Goal: Task Accomplishment & Management: Use online tool/utility

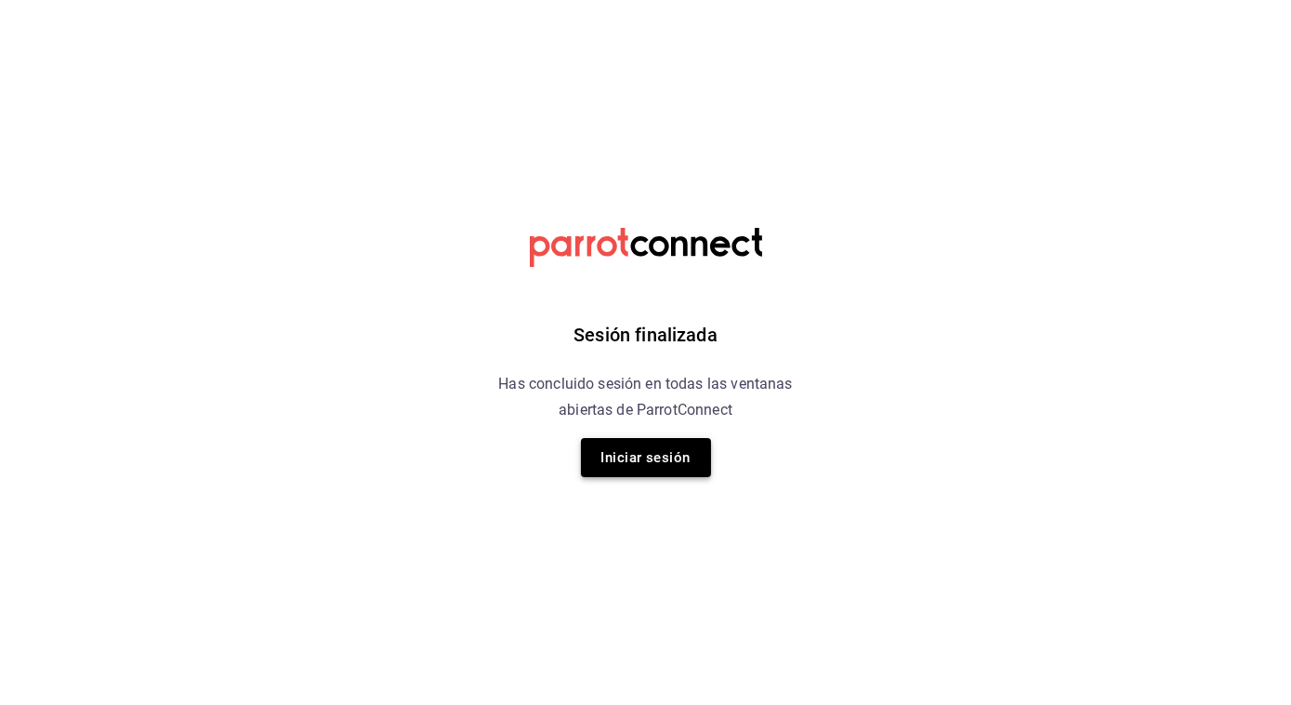
click at [649, 456] on button "Iniciar sesión" at bounding box center [646, 457] width 130 height 39
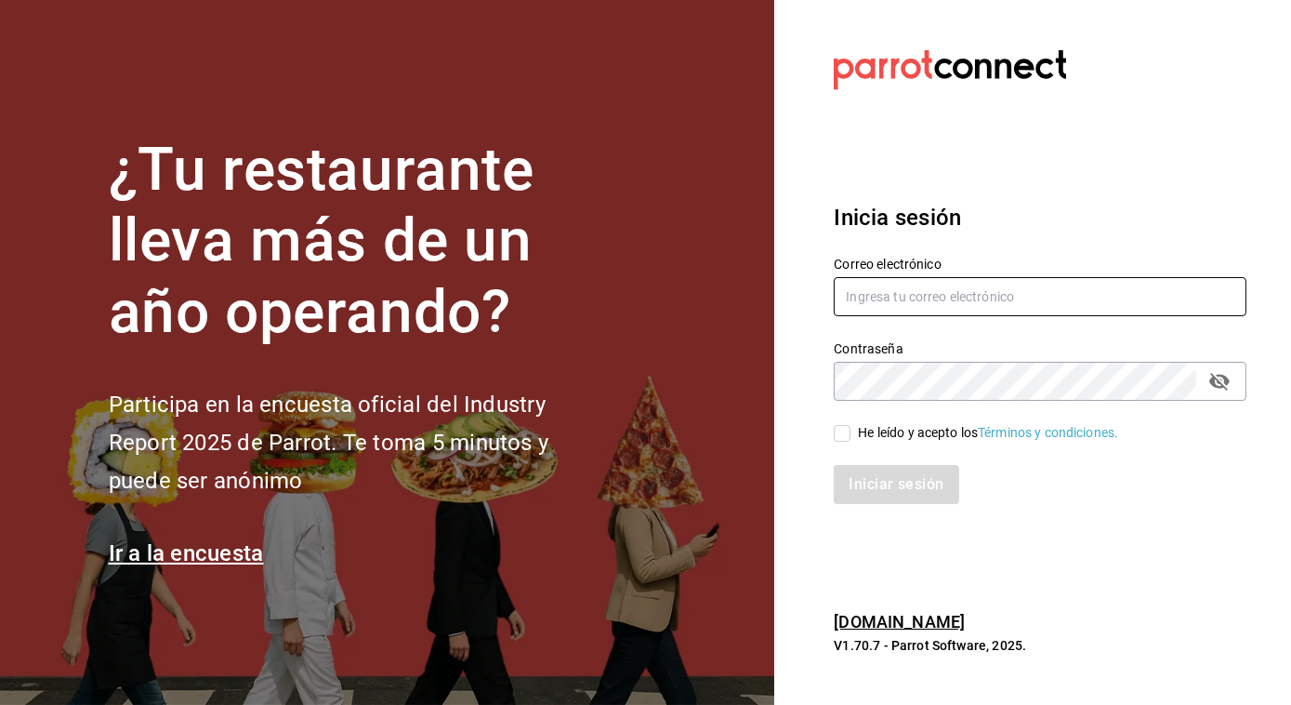
click at [909, 297] on input "text" at bounding box center [1040, 296] width 413 height 39
type input "jose.perez@grupocosteno.com"
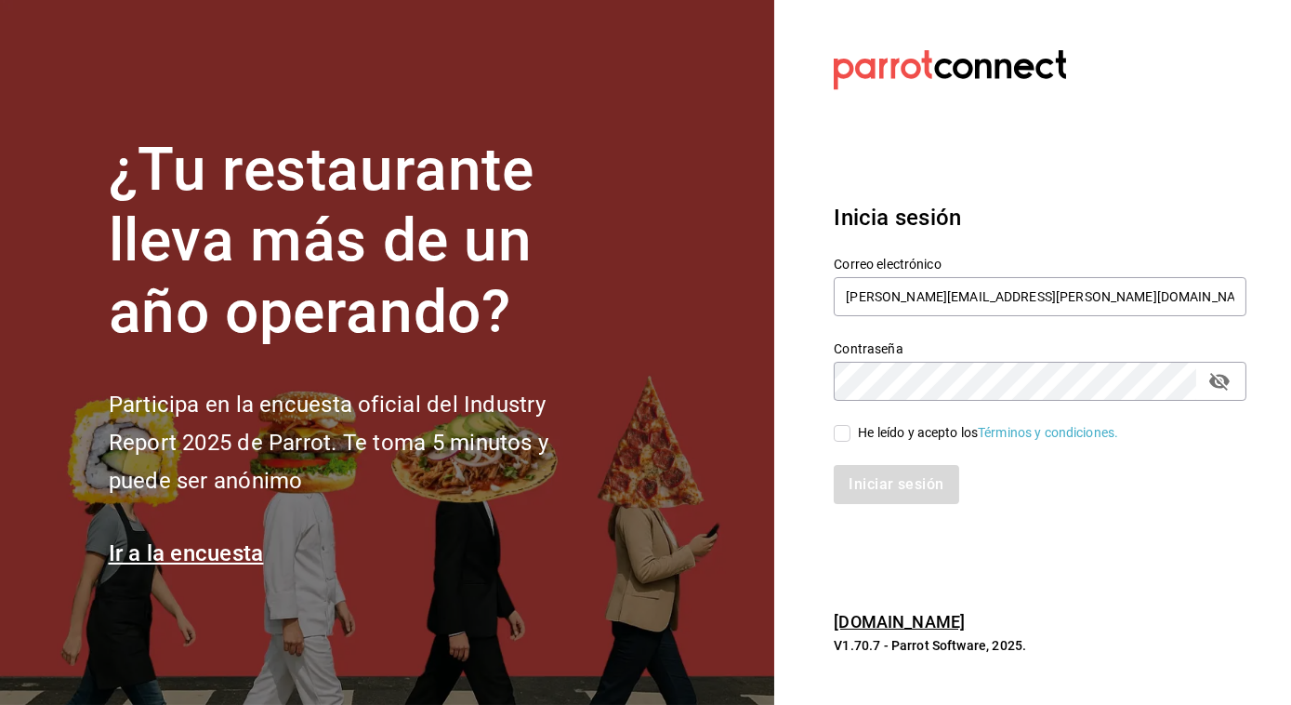
click at [846, 434] on input "He leído y acepto los Términos y condiciones." at bounding box center [842, 433] width 17 height 17
checkbox input "true"
click at [927, 483] on button "Iniciar sesión" at bounding box center [897, 484] width 126 height 39
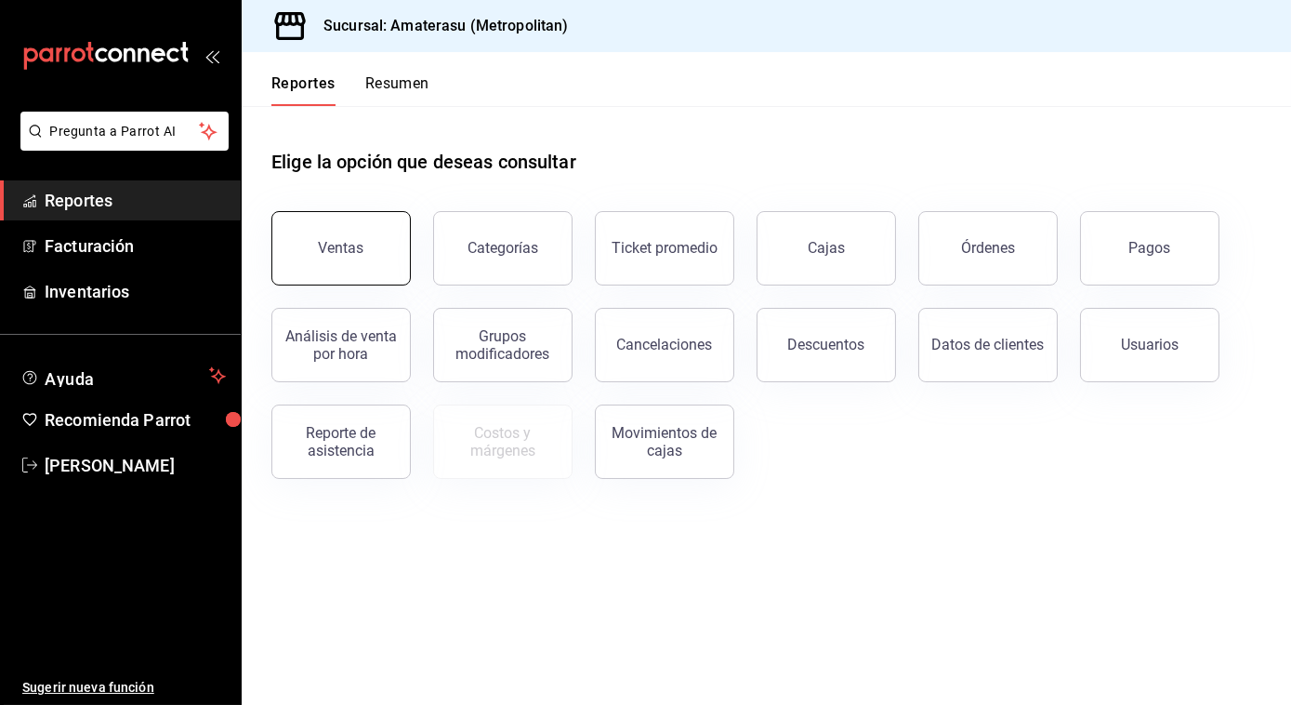
click at [335, 280] on button "Ventas" at bounding box center [340, 248] width 139 height 74
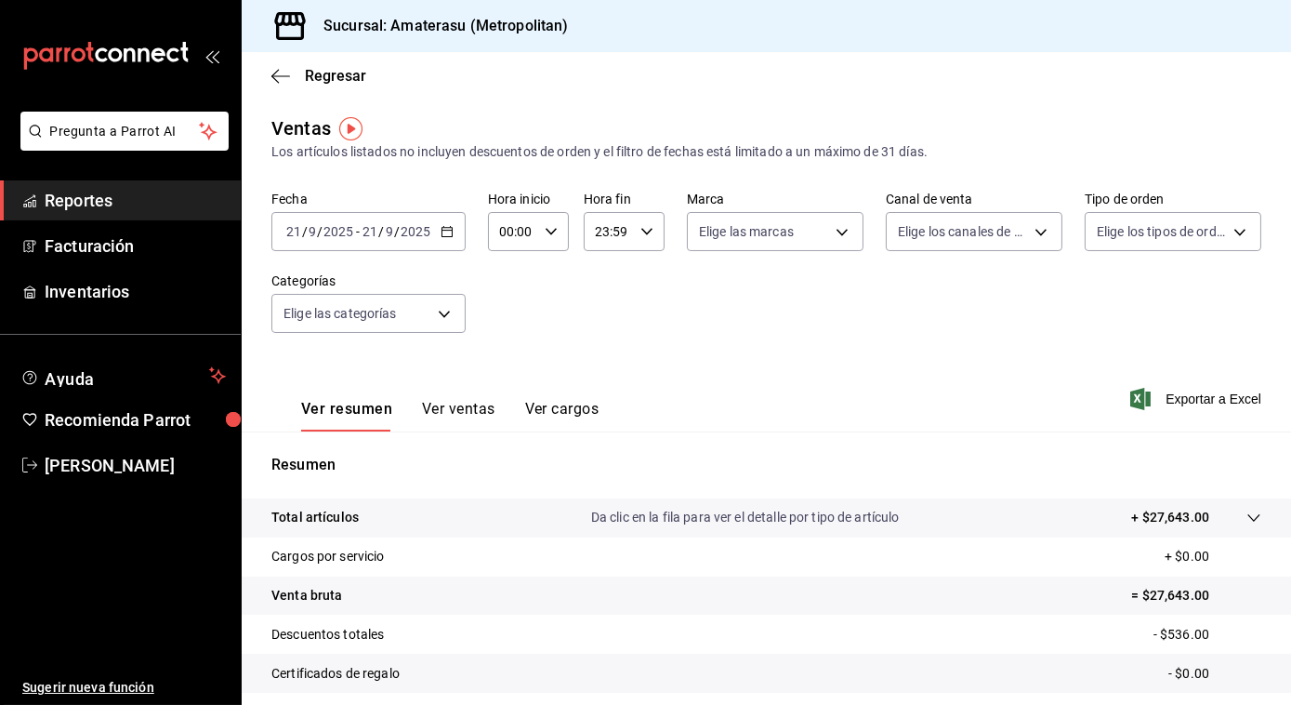
click at [450, 237] on \(Stroke\) "button" at bounding box center [447, 232] width 11 height 10
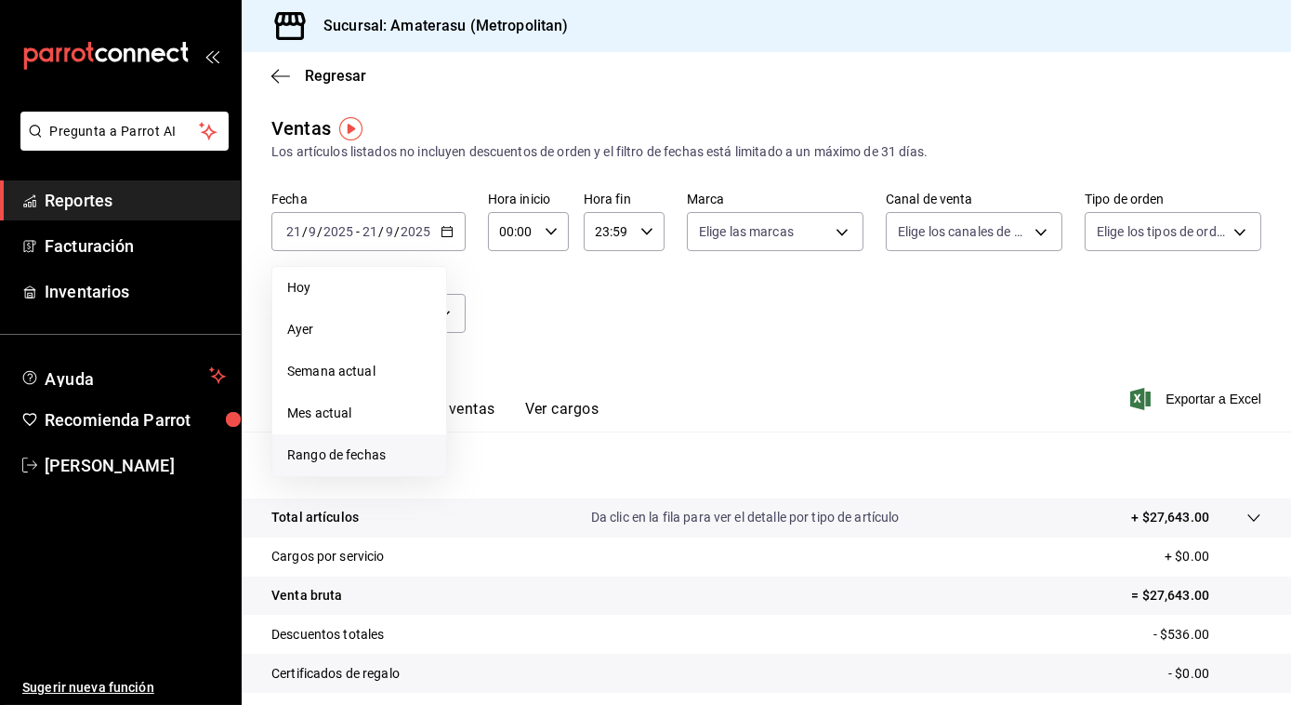
click at [332, 449] on span "Rango de fechas" at bounding box center [359, 455] width 144 height 20
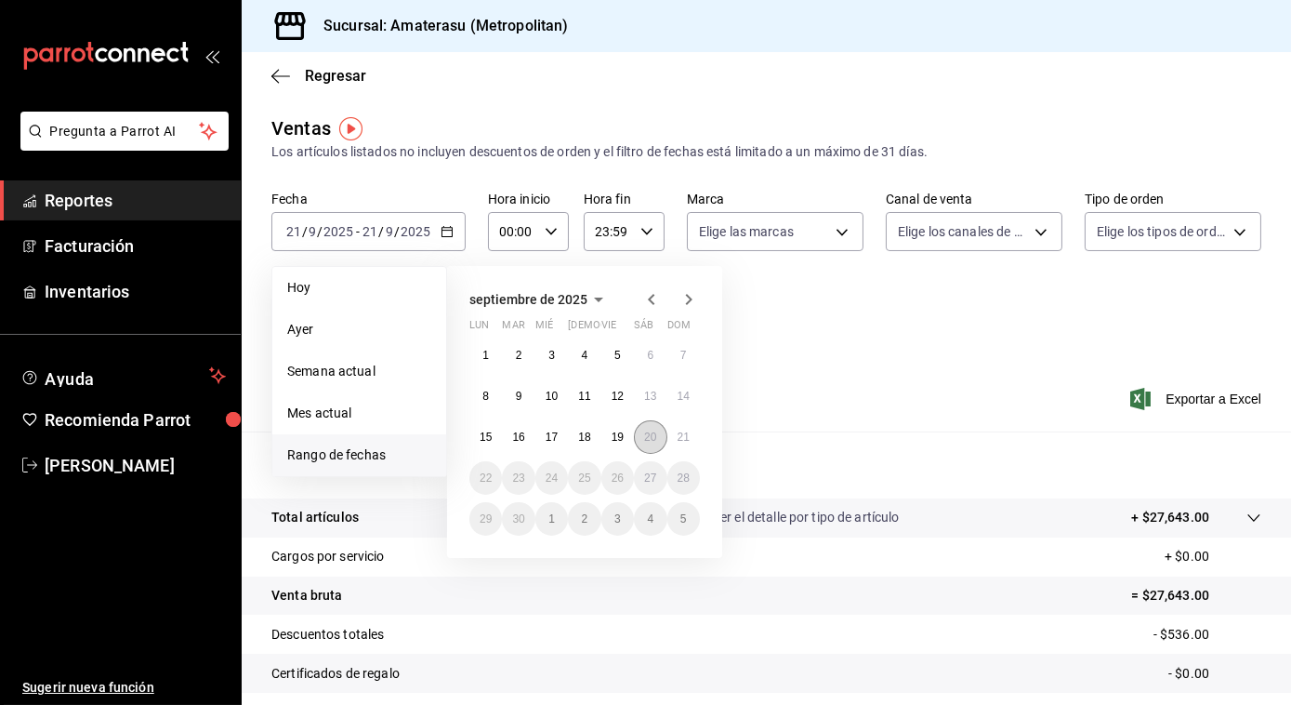
click at [654, 438] on abbr "20" at bounding box center [650, 436] width 12 height 13
click at [699, 438] on button "21" at bounding box center [683, 436] width 33 height 33
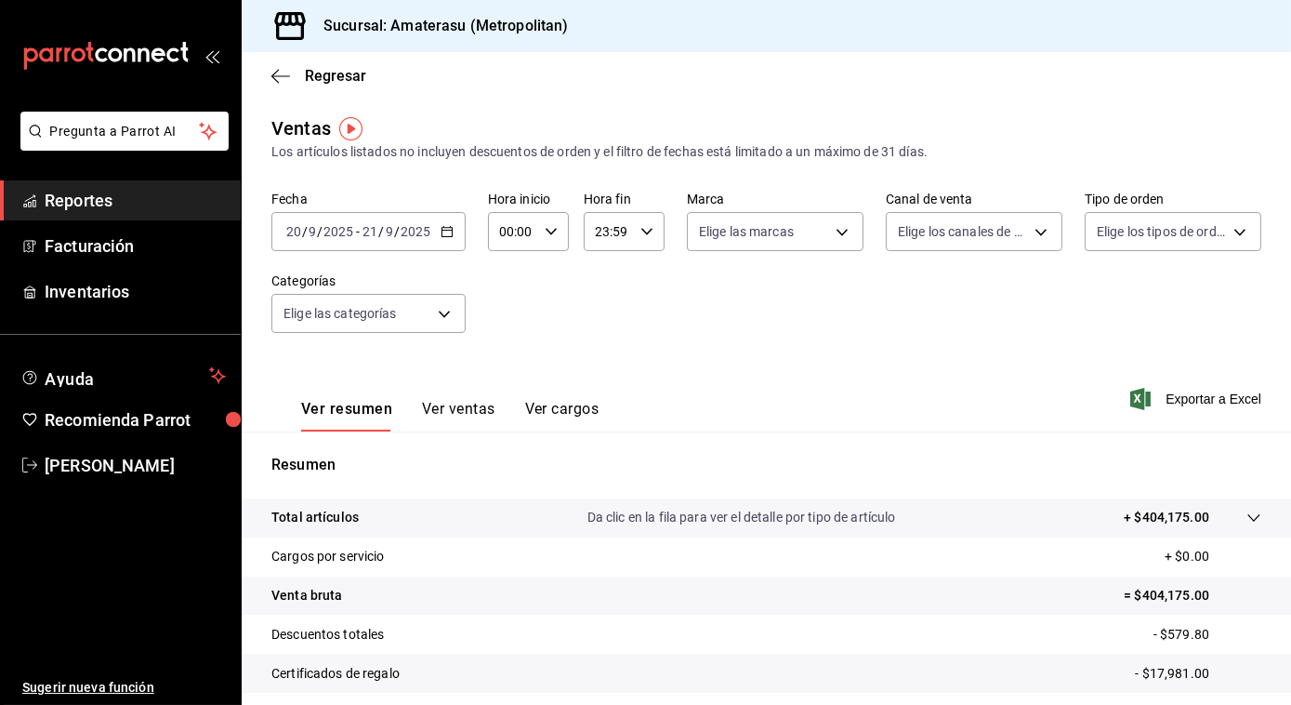
click at [548, 228] on icon "button" at bounding box center [551, 231] width 13 height 13
click at [516, 346] on button "05" at bounding box center [506, 352] width 33 height 37
type input "05:00"
click at [681, 358] on div at bounding box center [645, 352] width 1291 height 705
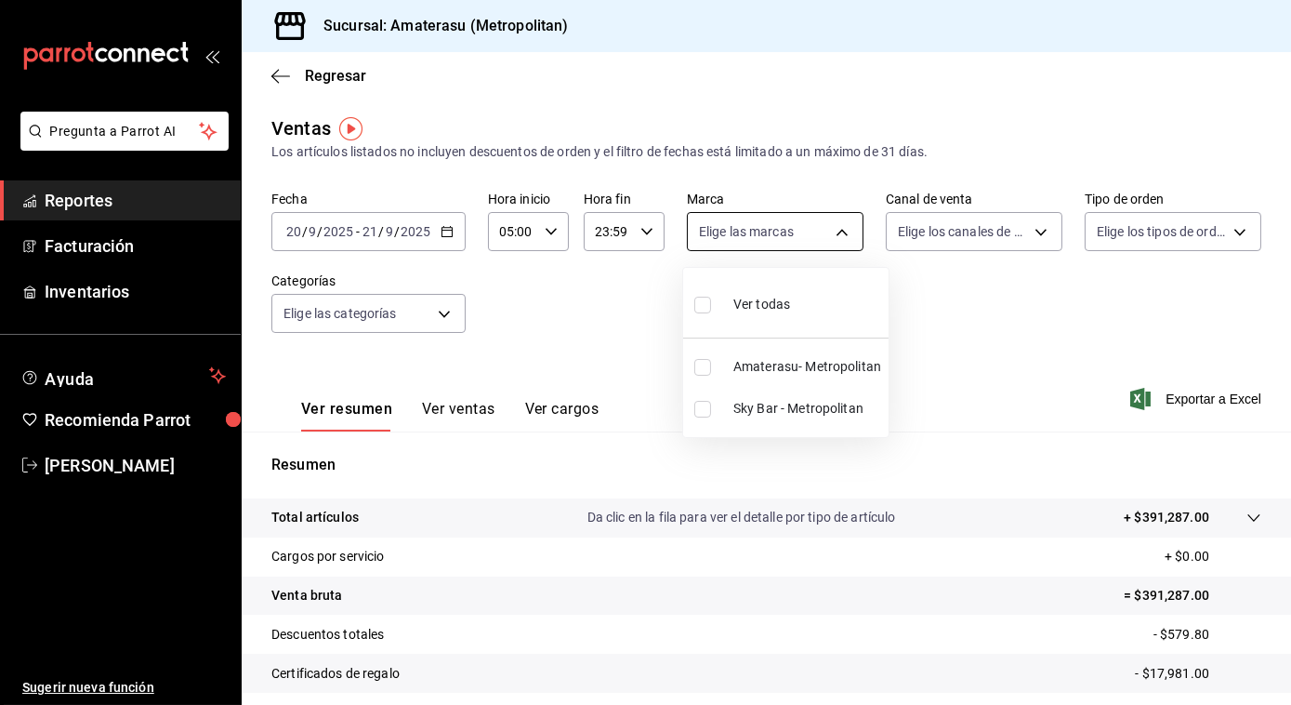
click at [837, 236] on body "Pregunta a Parrot AI Reportes Facturación Inventarios Ayuda Recomienda Parrot […" at bounding box center [645, 352] width 1291 height 705
drag, startPoint x: 837, startPoint y: 236, endPoint x: 813, endPoint y: 242, distance: 23.9
click at [813, 242] on div at bounding box center [645, 352] width 1291 height 705
click at [845, 231] on body "Pregunta a Parrot AI Reportes Facturación Inventarios Ayuda Recomienda Parrot […" at bounding box center [645, 352] width 1291 height 705
click at [695, 365] on input "checkbox" at bounding box center [702, 367] width 17 height 17
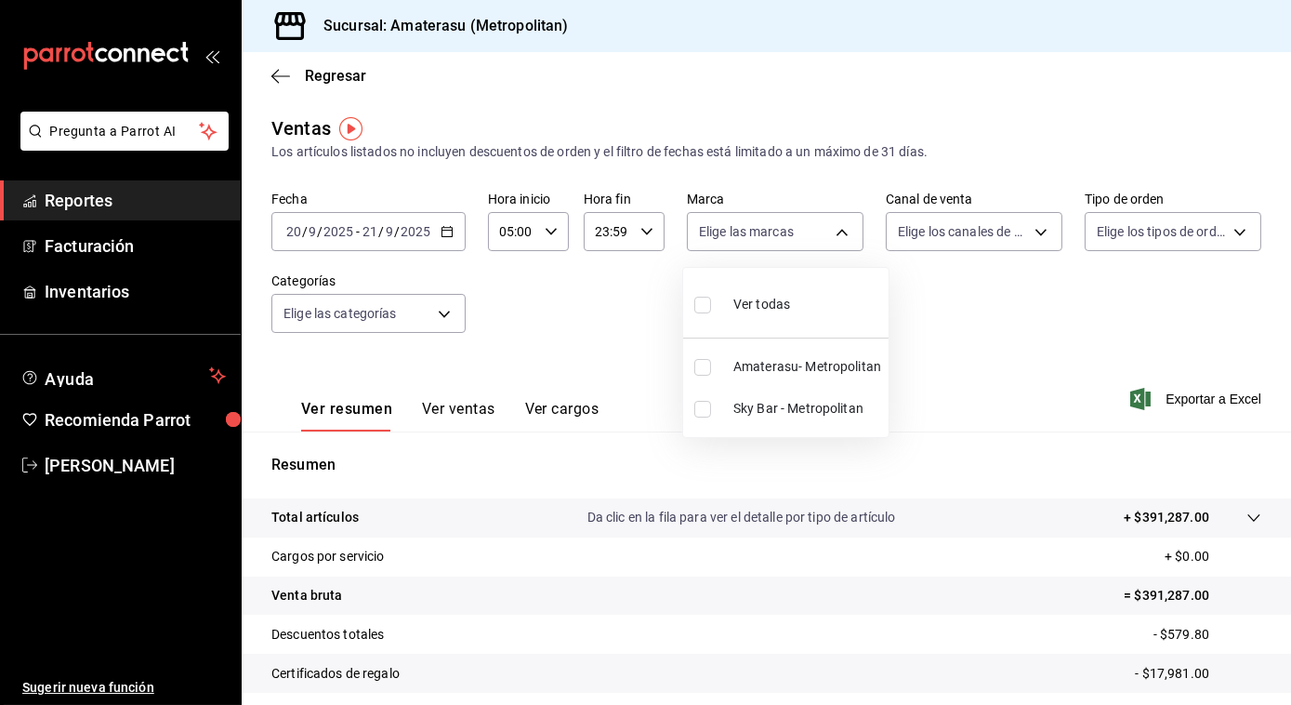
checkbox input "true"
type input "e4cd7fcb-d45b-43ae-a99f-ad4ccfcd9032"
click at [1046, 344] on div at bounding box center [645, 352] width 1291 height 705
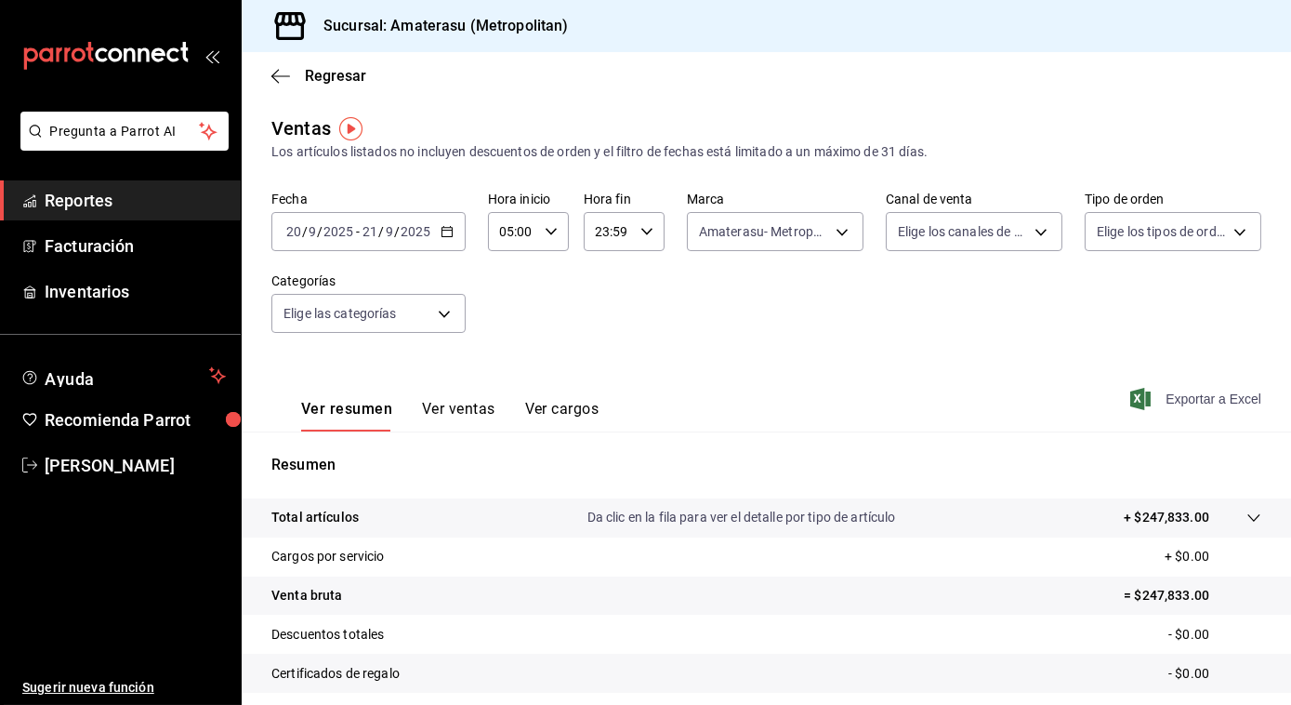
click at [1188, 405] on span "Exportar a Excel" at bounding box center [1197, 399] width 127 height 22
click at [283, 77] on icon "button" at bounding box center [280, 76] width 19 height 17
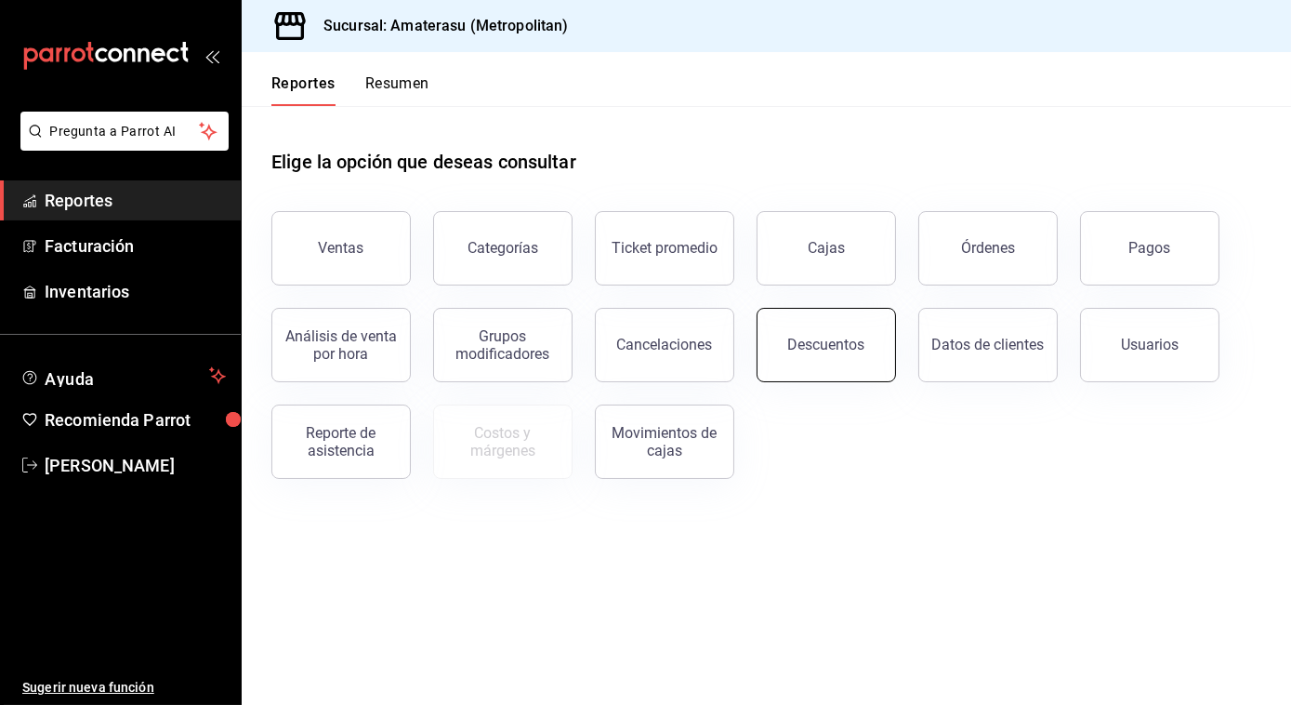
click at [811, 351] on div "Descuentos" at bounding box center [826, 345] width 77 height 18
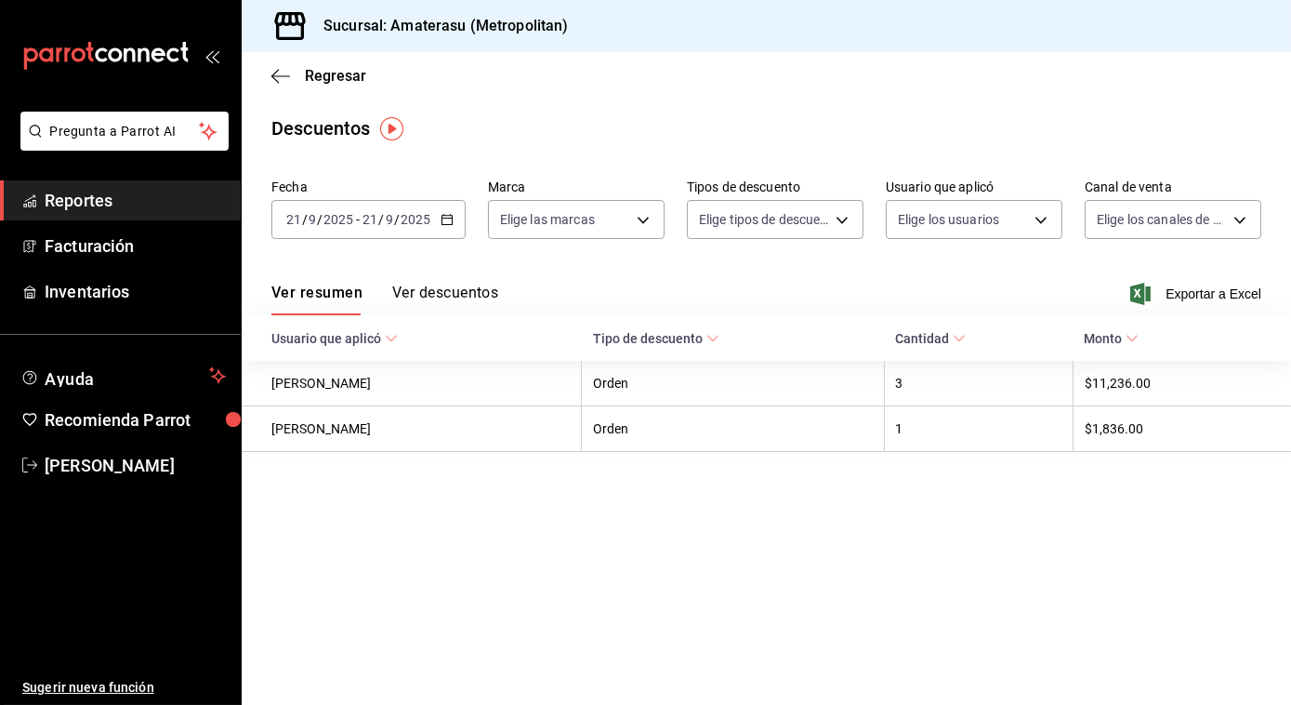
click at [446, 220] on icon "button" at bounding box center [447, 219] width 13 height 13
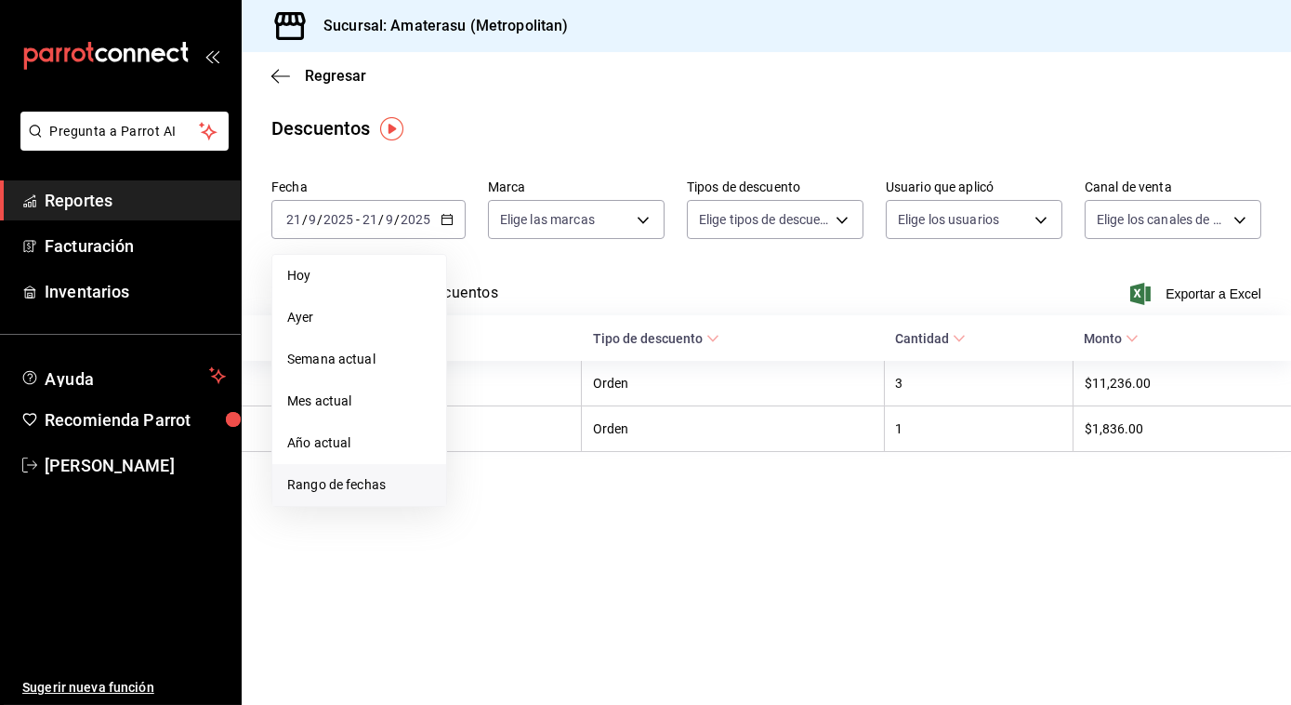
click at [351, 477] on span "Rango de fechas" at bounding box center [359, 485] width 144 height 20
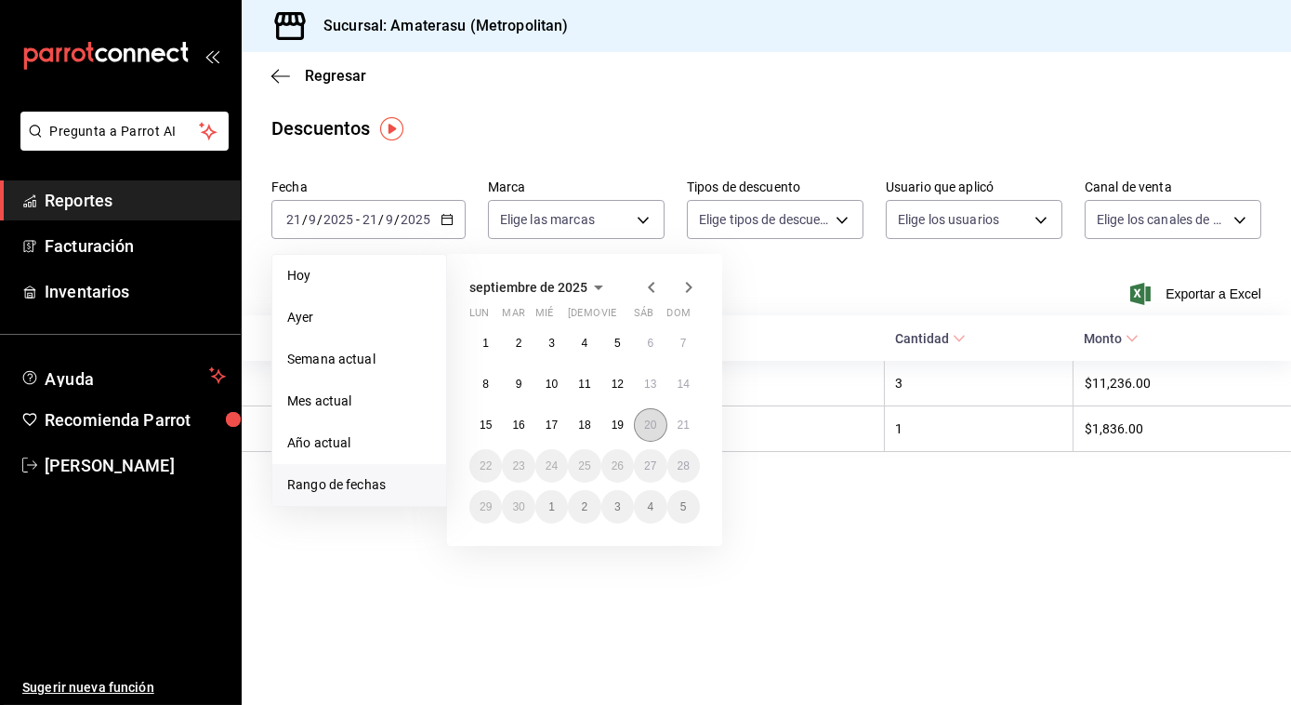
click at [654, 437] on button "20" at bounding box center [650, 424] width 33 height 33
click at [698, 418] on button "21" at bounding box center [683, 424] width 33 height 33
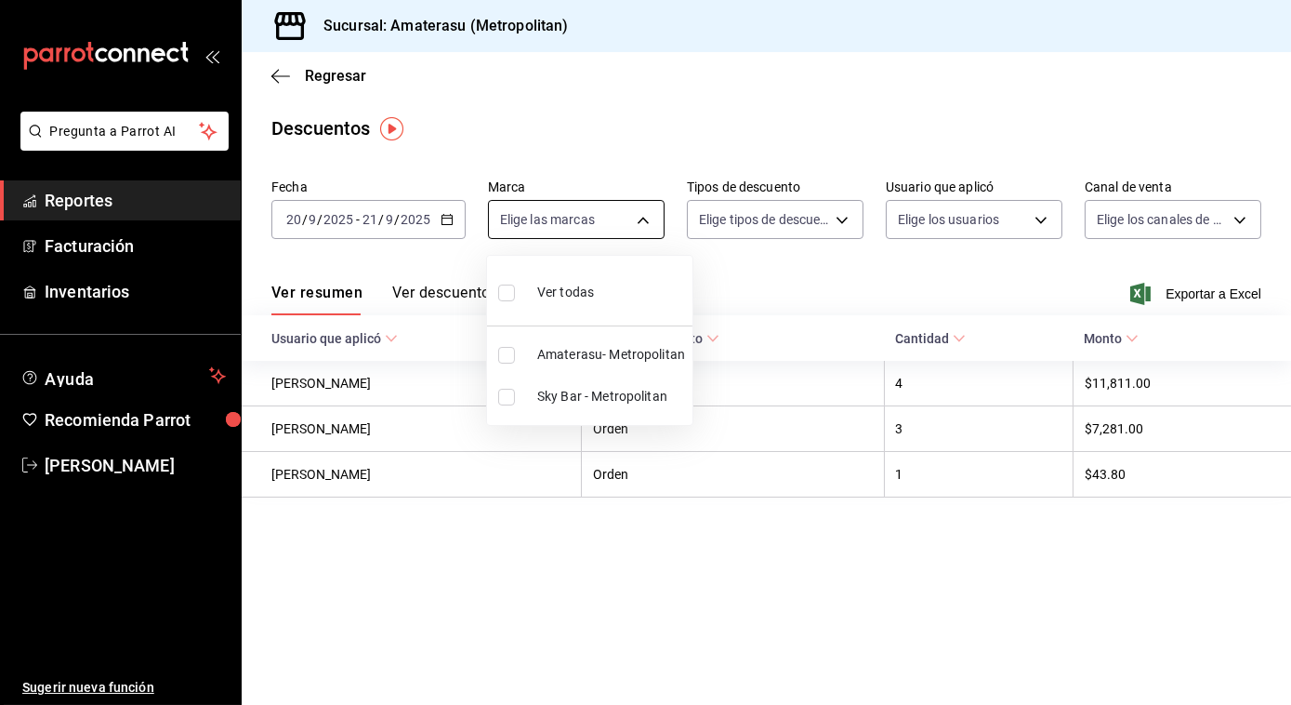
click at [654, 223] on body "Pregunta a Parrot AI Reportes Facturación Inventarios Ayuda Recomienda Parrot […" at bounding box center [645, 352] width 1291 height 705
click at [654, 223] on div at bounding box center [645, 352] width 1291 height 705
click at [654, 223] on body "Pregunta a Parrot AI Reportes Facturación Inventarios Ayuda Recomienda Parrot […" at bounding box center [645, 352] width 1291 height 705
click at [500, 358] on input "checkbox" at bounding box center [506, 355] width 17 height 17
checkbox input "true"
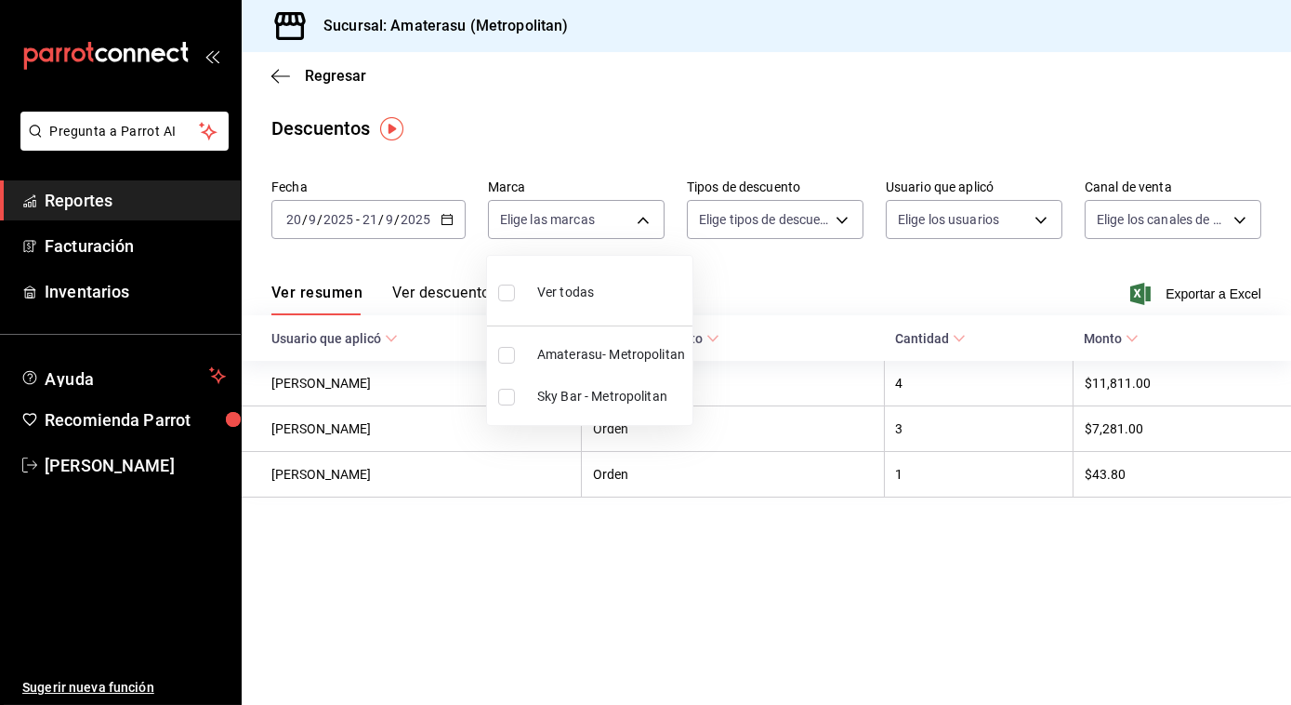
type input "e4cd7fcb-d45b-43ae-a99f-ad4ccfcd9032"
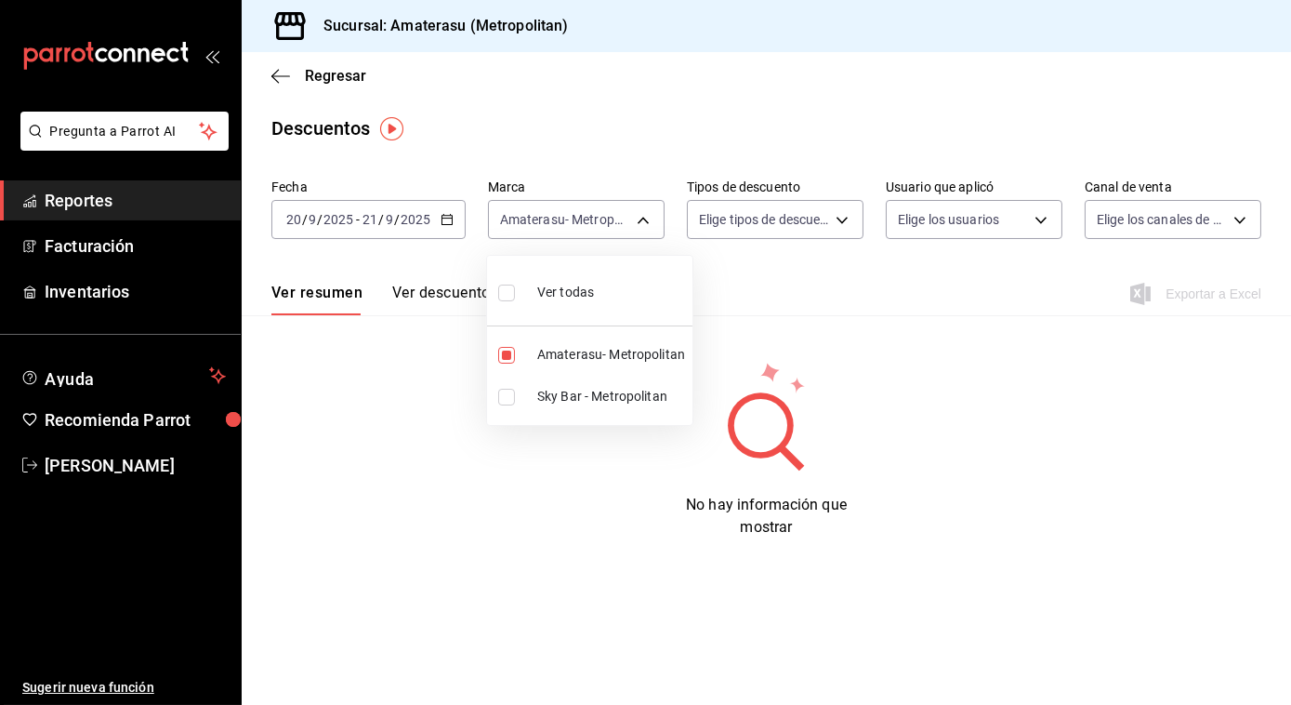
click at [841, 220] on div at bounding box center [645, 352] width 1291 height 705
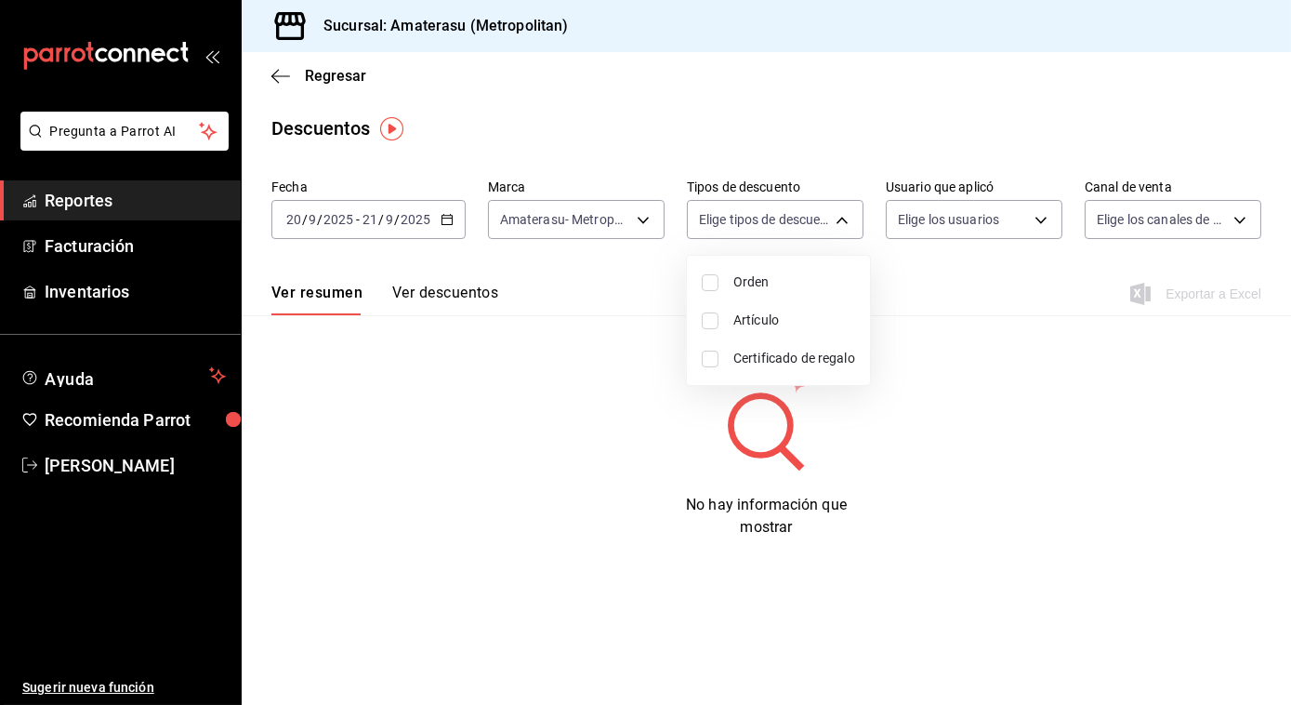
click at [841, 220] on body "Pregunta a Parrot AI Reportes Facturación Inventarios Ayuda Recomienda Parrot […" at bounding box center [645, 352] width 1291 height 705
click at [700, 279] on li "Orden" at bounding box center [778, 282] width 183 height 38
type input "ORDER"
click at [706, 276] on input "checkbox" at bounding box center [710, 282] width 17 height 17
checkbox input "false"
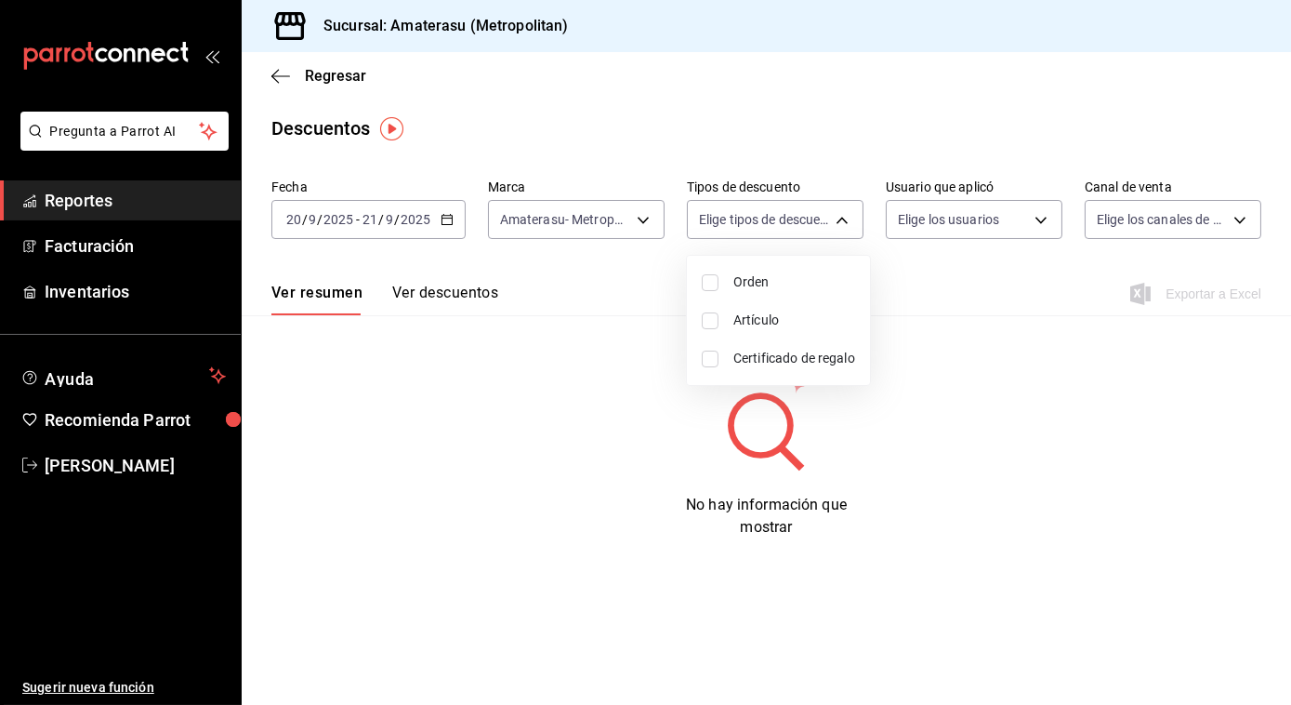
click at [706, 276] on input "checkbox" at bounding box center [710, 282] width 17 height 17
checkbox input "true"
type input "ORDER"
click at [708, 318] on input "checkbox" at bounding box center [710, 320] width 17 height 17
checkbox input "true"
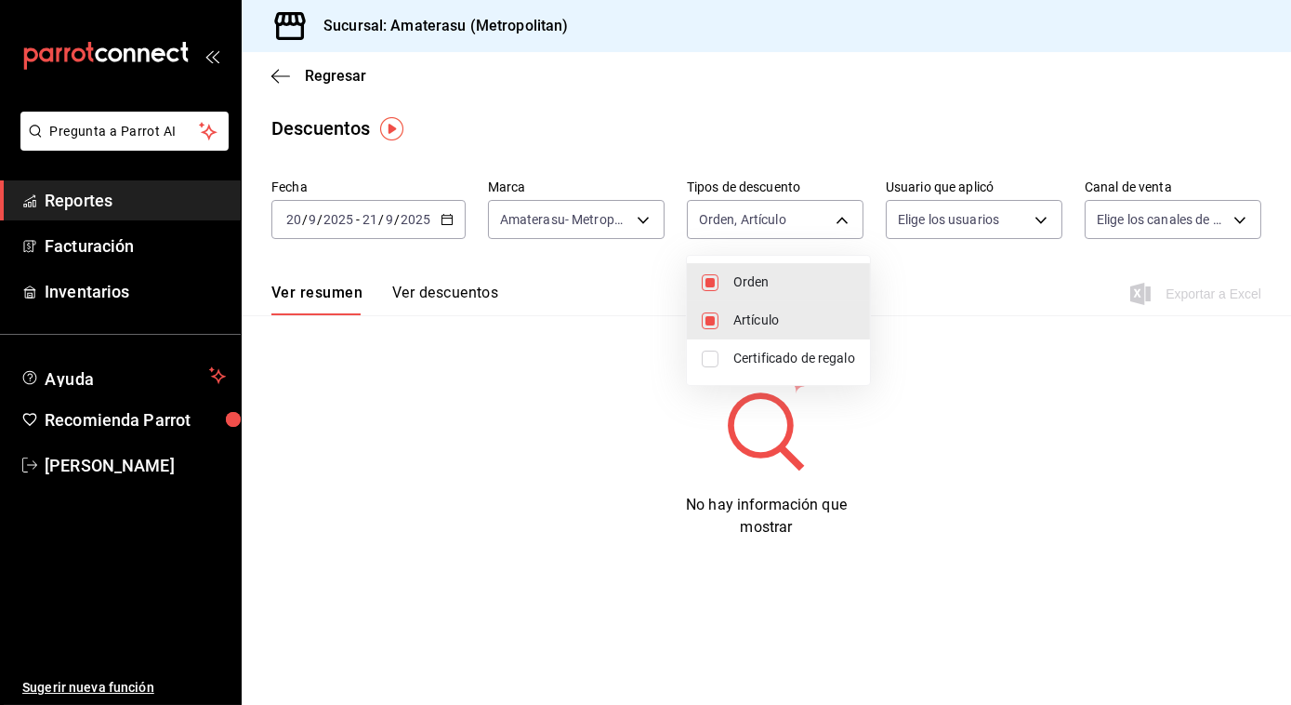
click at [697, 363] on li "Certificado de regalo" at bounding box center [778, 358] width 183 height 38
type input "ORDER,ORDER_ITEM,CARD_REWARD"
checkbox input "true"
click at [708, 276] on input "checkbox" at bounding box center [710, 282] width 17 height 17
checkbox input "false"
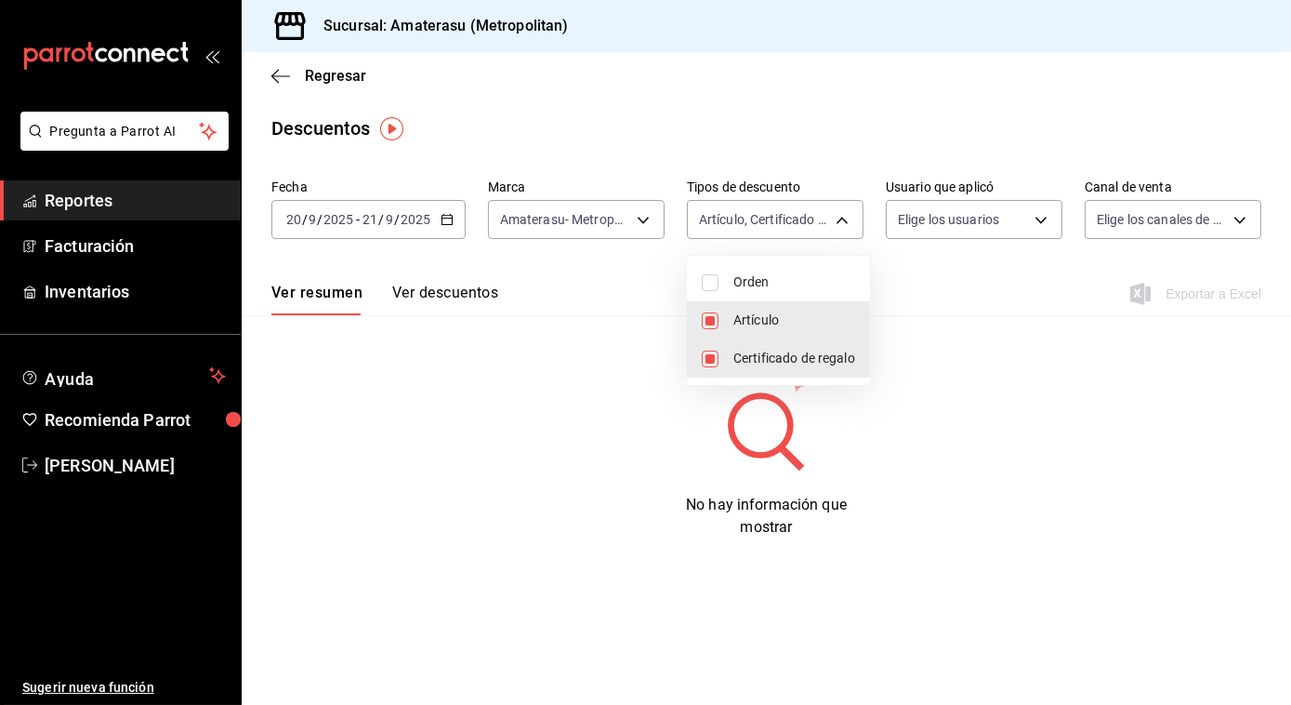
drag, startPoint x: 917, startPoint y: 279, endPoint x: 700, endPoint y: 319, distance: 220.3
click at [700, 319] on div "Orden Artículo Certificado de regalo" at bounding box center [645, 352] width 1291 height 705
click at [700, 319] on li "Artículo" at bounding box center [778, 320] width 183 height 38
type input "CARD_REWARD"
checkbox input "false"
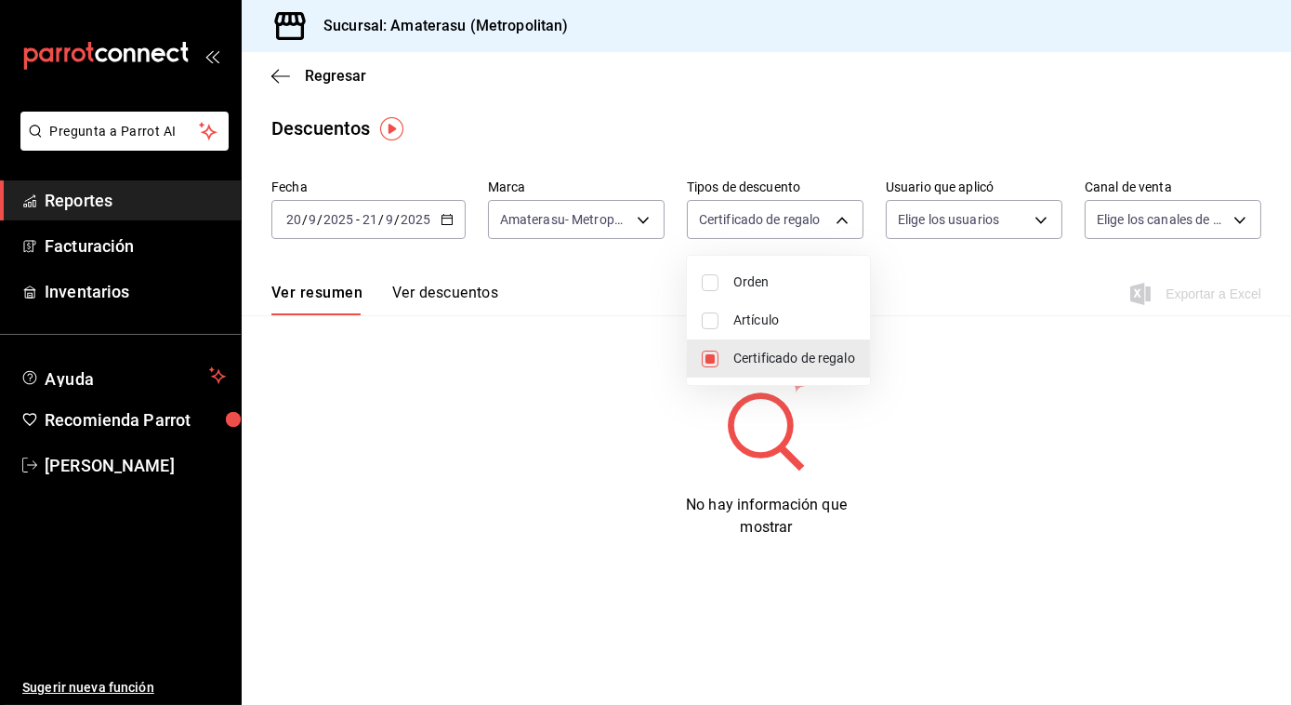
click at [716, 266] on li "Orden" at bounding box center [778, 282] width 183 height 38
type input "CARD_REWARD,ORDER"
checkbox input "true"
click at [708, 356] on input "checkbox" at bounding box center [710, 358] width 17 height 17
checkbox input "false"
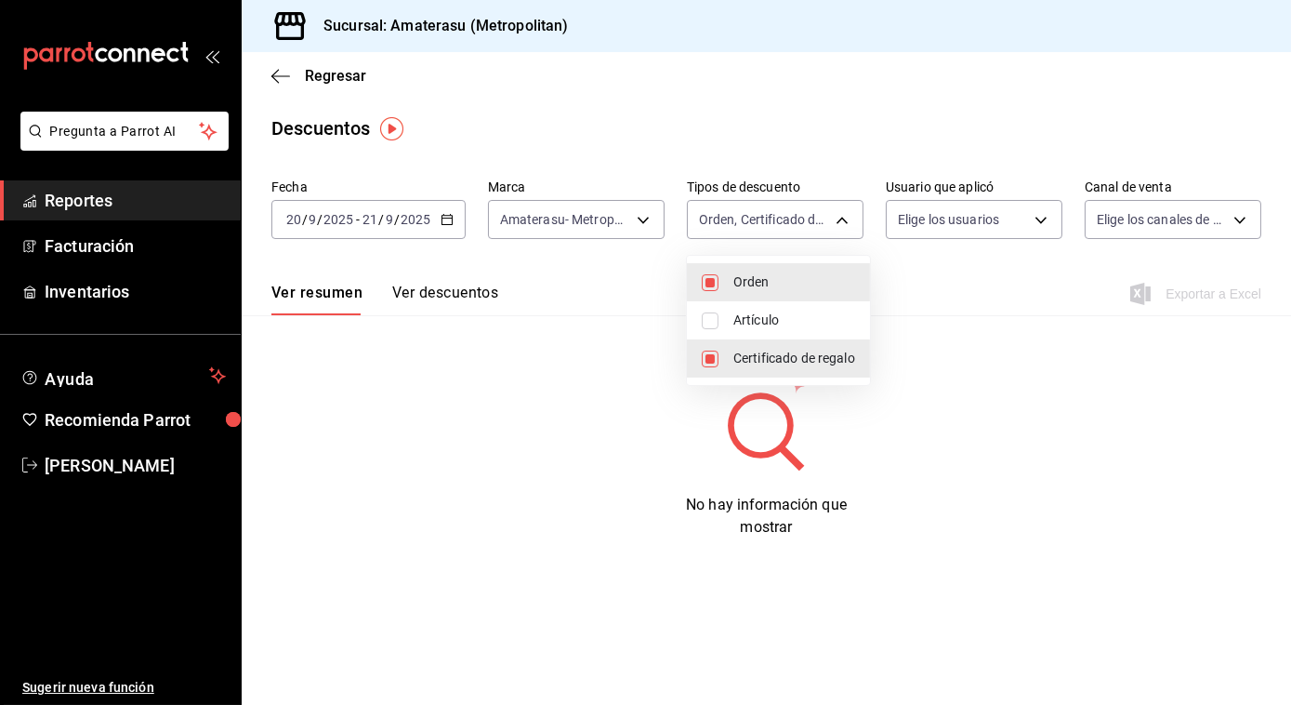
type input "ORDER"
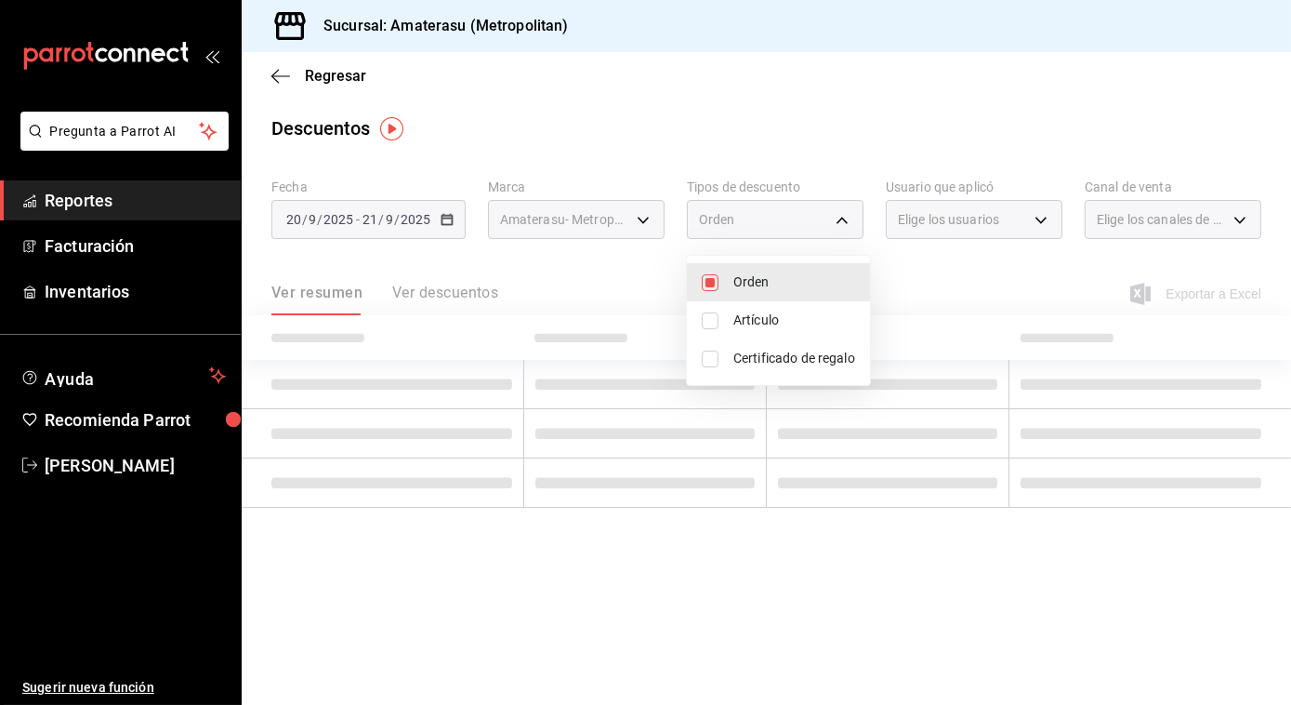
click at [708, 356] on input "checkbox" at bounding box center [710, 358] width 17 height 17
checkbox input "true"
type input "ORDER,CARD_REWARD"
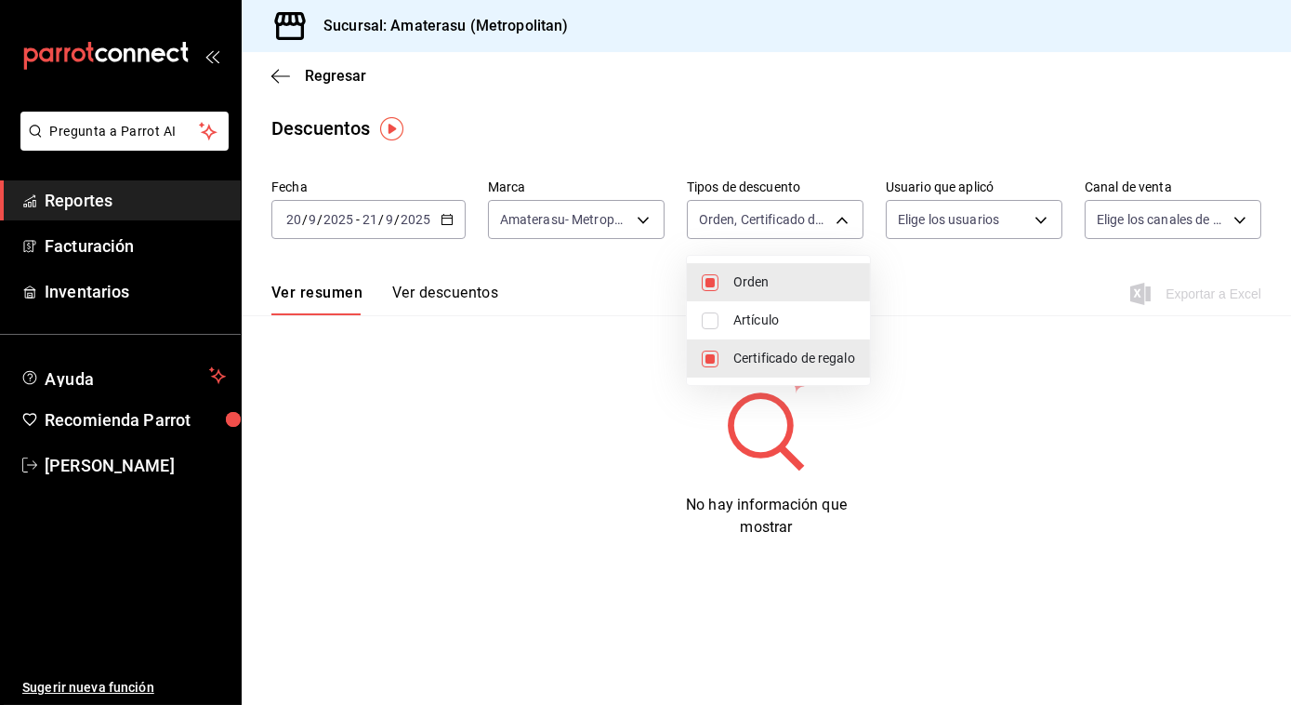
click at [1031, 300] on div at bounding box center [645, 352] width 1291 height 705
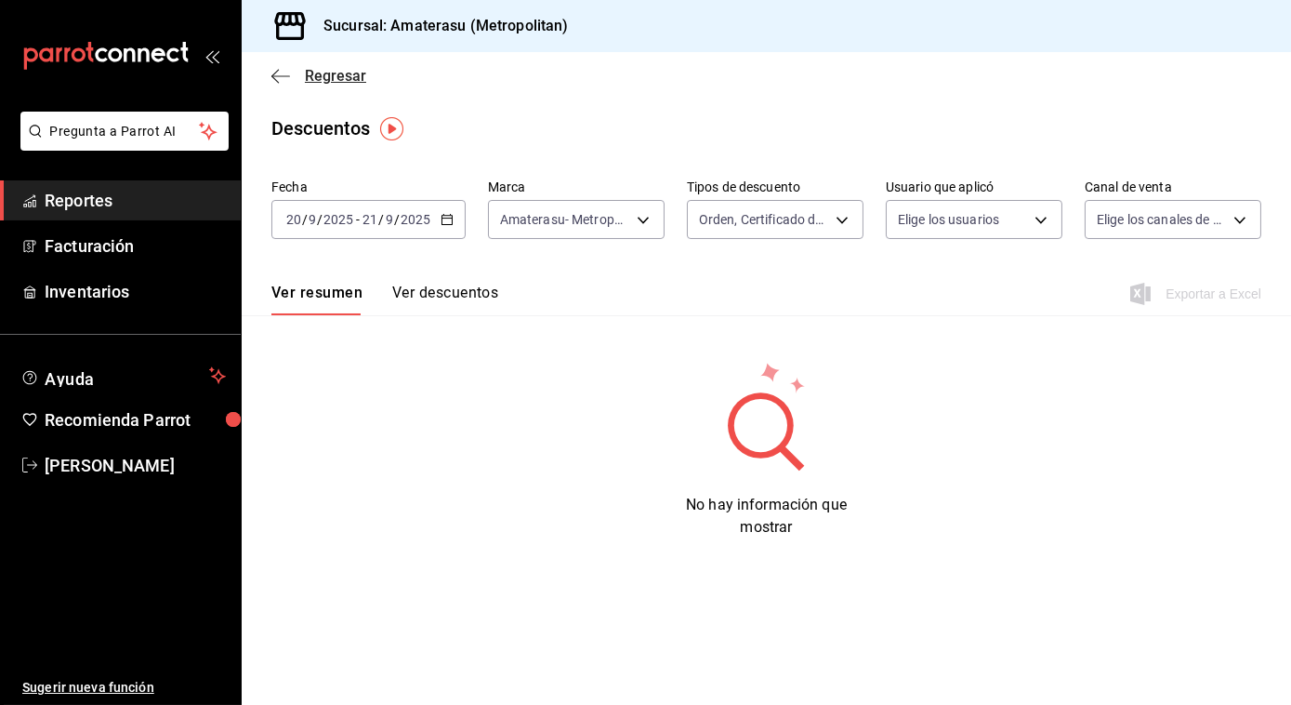
click at [291, 80] on span "Regresar" at bounding box center [318, 76] width 95 height 18
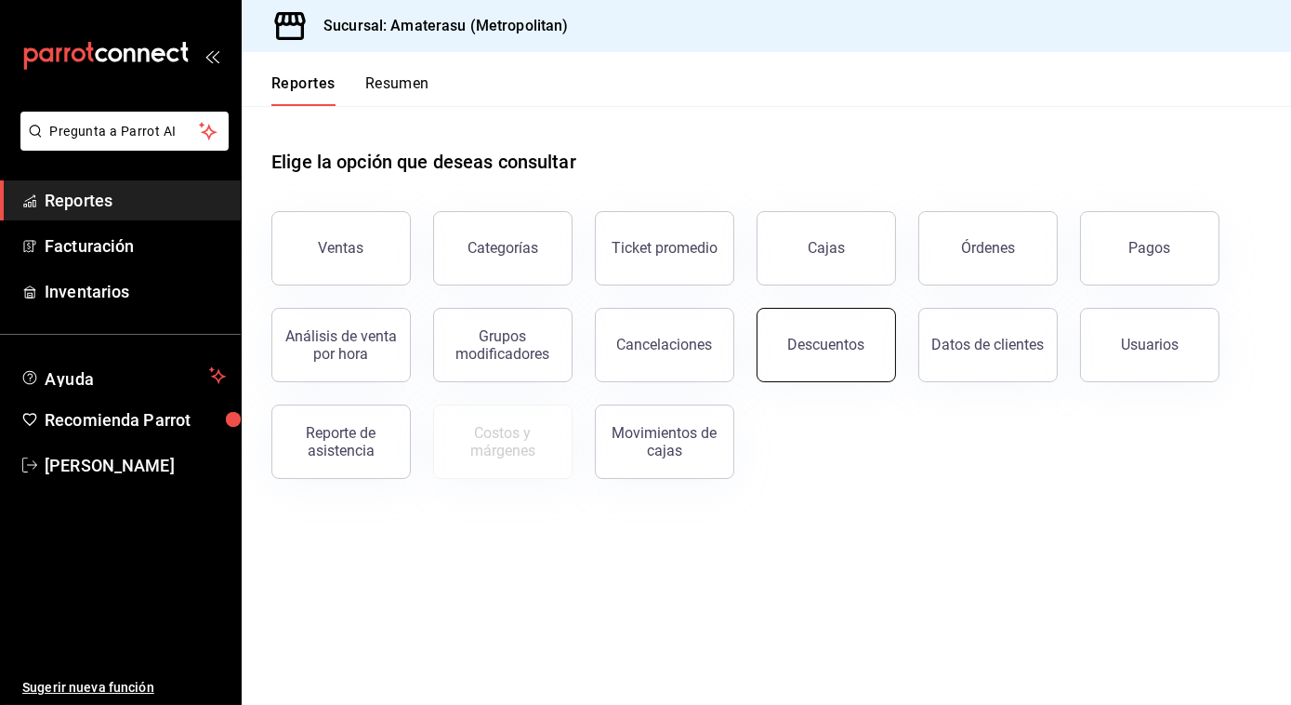
click at [820, 353] on button "Descuentos" at bounding box center [826, 345] width 139 height 74
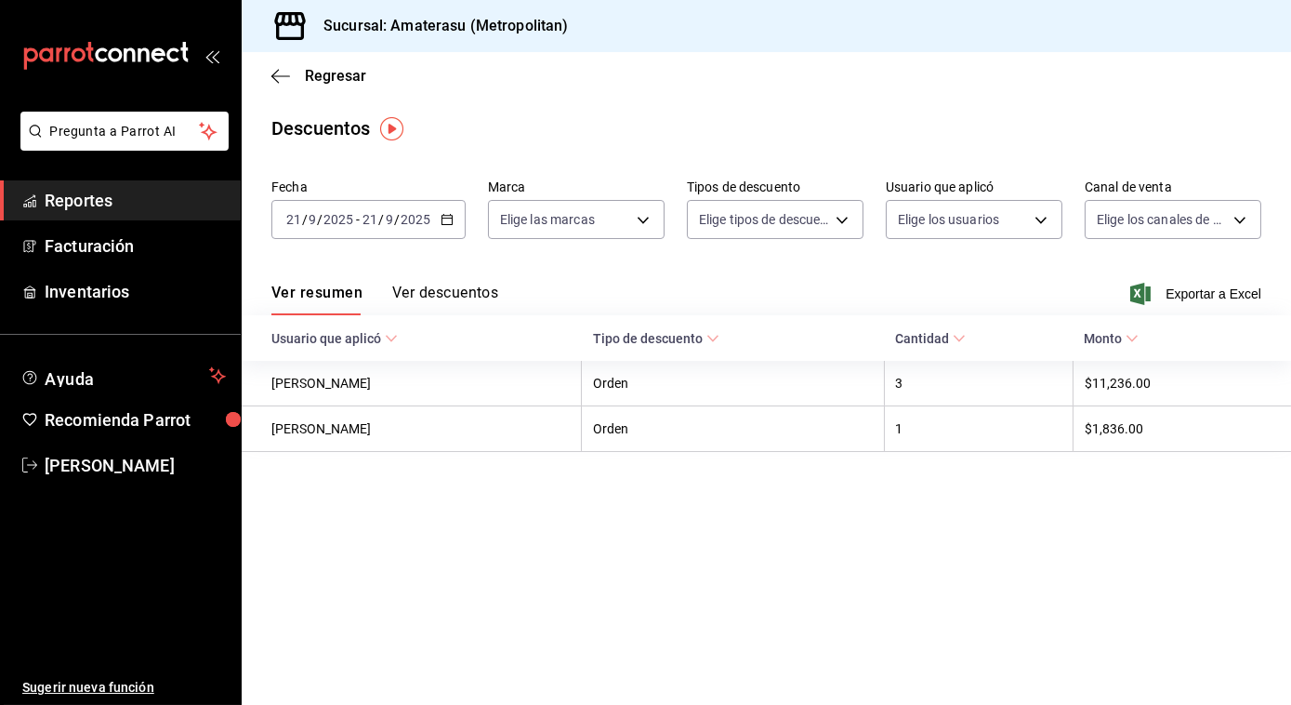
click at [441, 211] on div "[DATE] [DATE] - [DATE] [DATE]" at bounding box center [368, 219] width 194 height 39
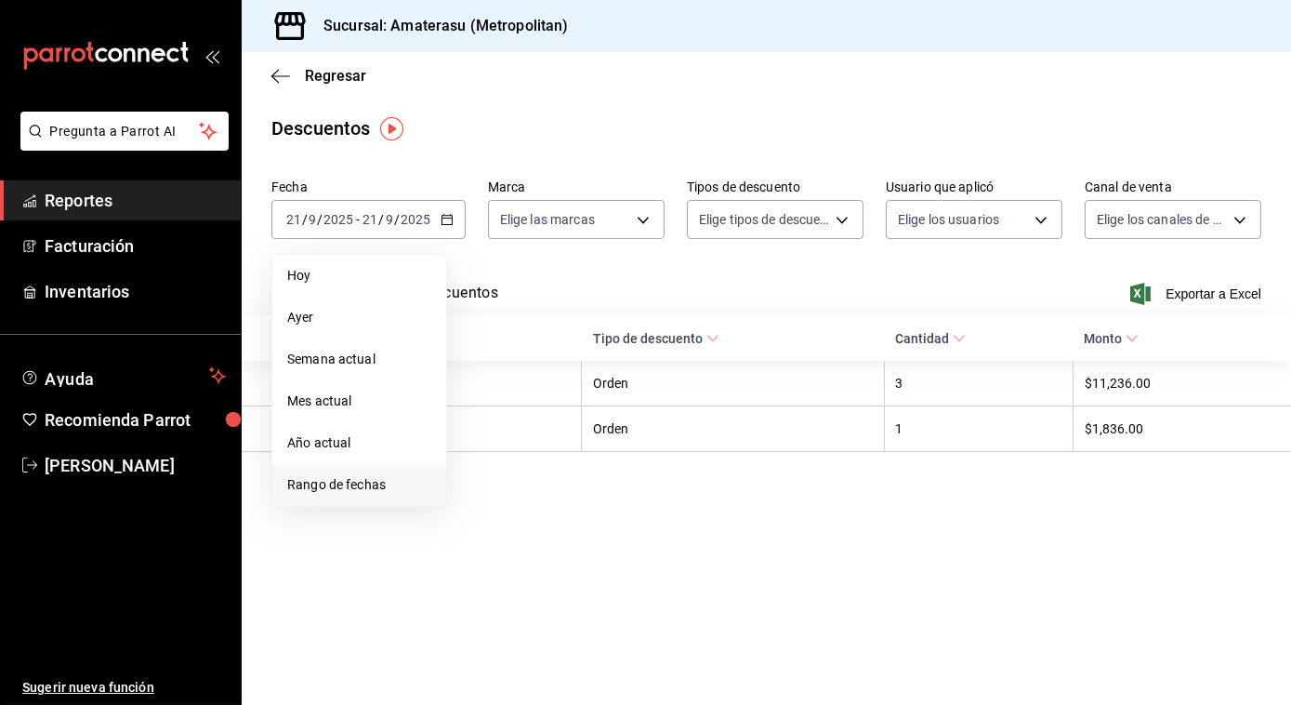
click at [372, 485] on span "Rango de fechas" at bounding box center [359, 485] width 144 height 20
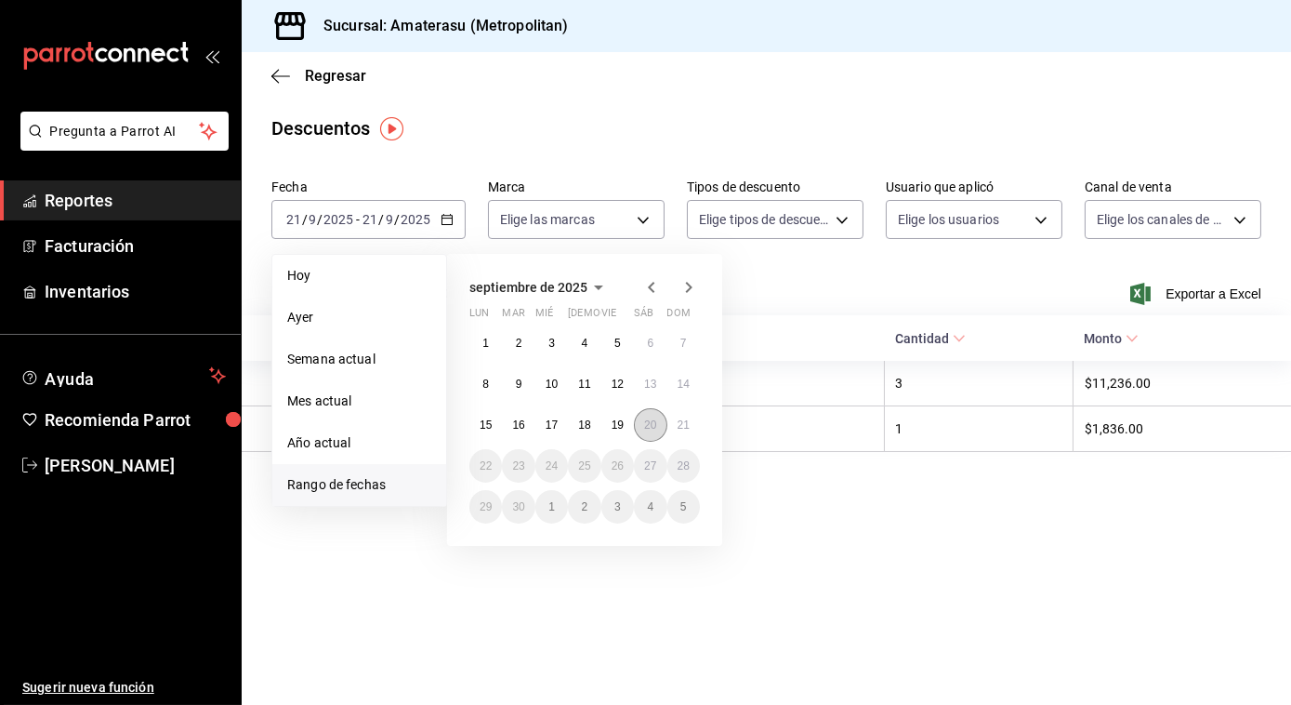
click at [647, 425] on abbr "20" at bounding box center [650, 424] width 12 height 13
click at [671, 424] on button "21" at bounding box center [683, 424] width 33 height 33
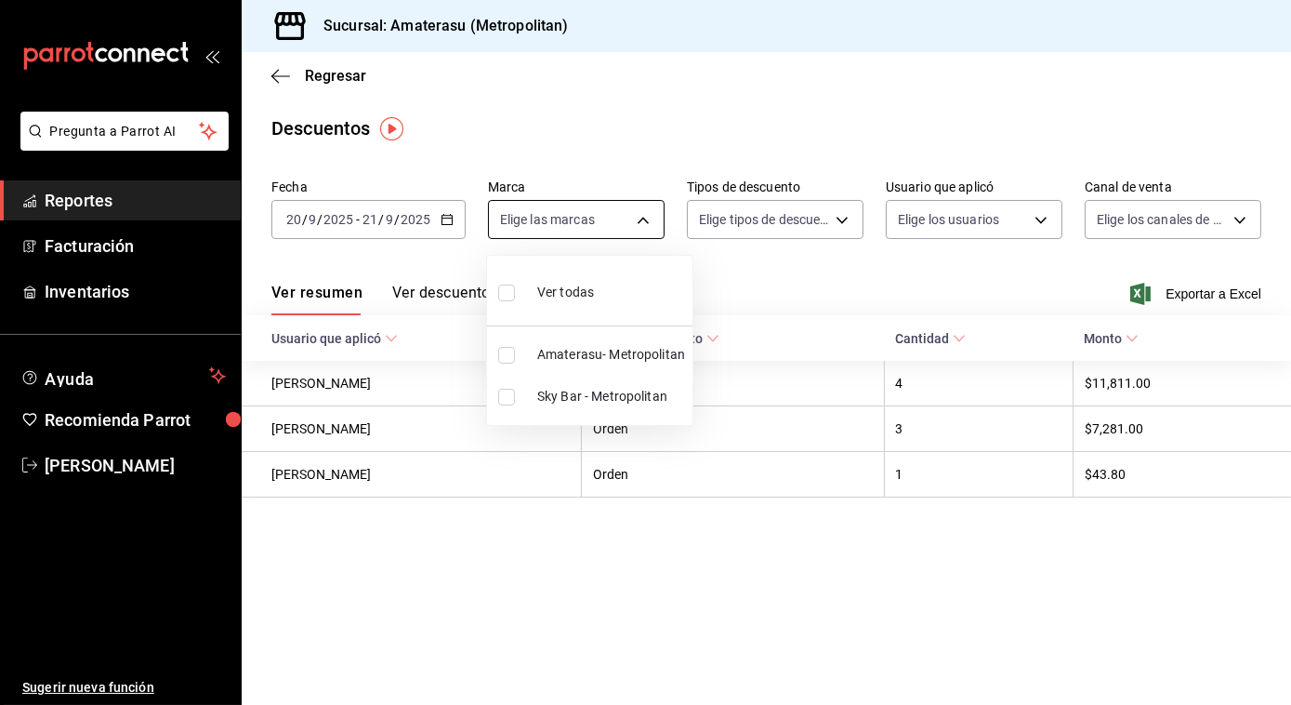
click at [644, 224] on body "Pregunta a Parrot AI Reportes Facturación Inventarios Ayuda Recomienda Parrot […" at bounding box center [645, 352] width 1291 height 705
click at [510, 296] on input "checkbox" at bounding box center [506, 292] width 17 height 17
checkbox input "true"
type input "e4cd7fcb-d45b-43ae-a99f-ad4ccfcd9032,f3afaab8-8c3d-4e49-a299-af9bdf6027b2"
checkbox input "true"
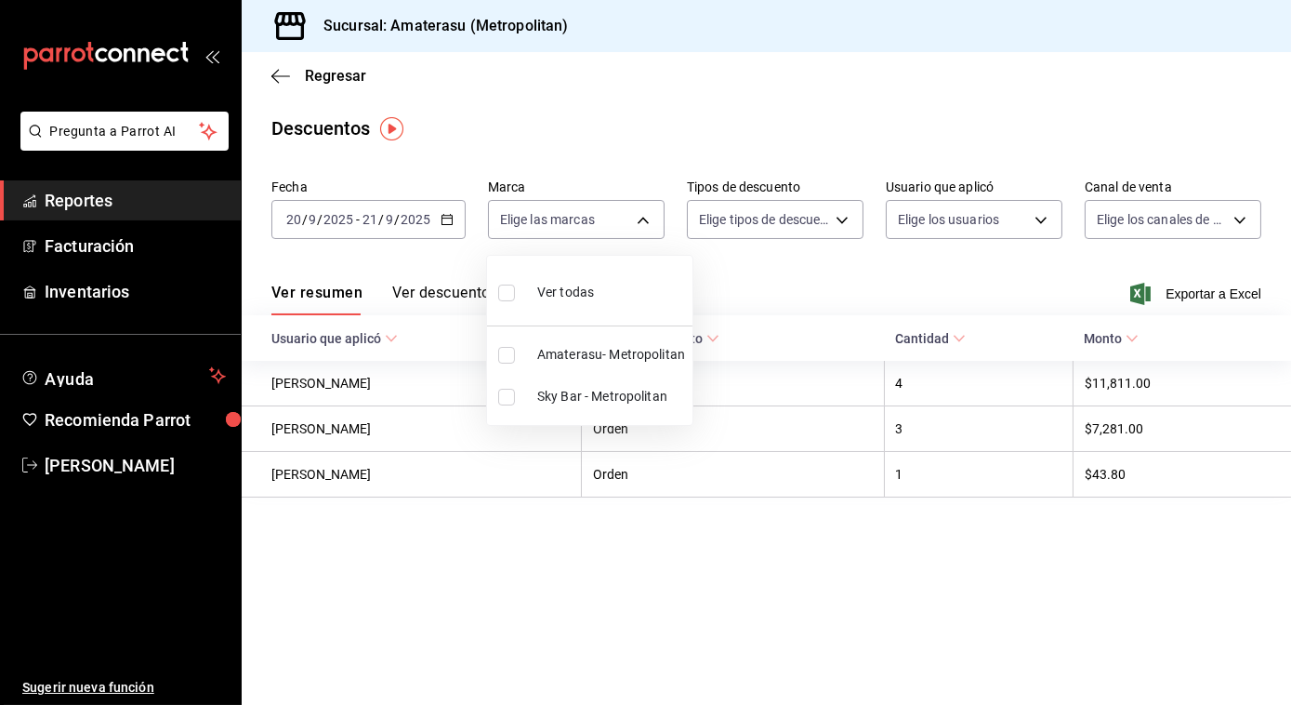
checkbox input "true"
click at [916, 274] on div at bounding box center [645, 352] width 1291 height 705
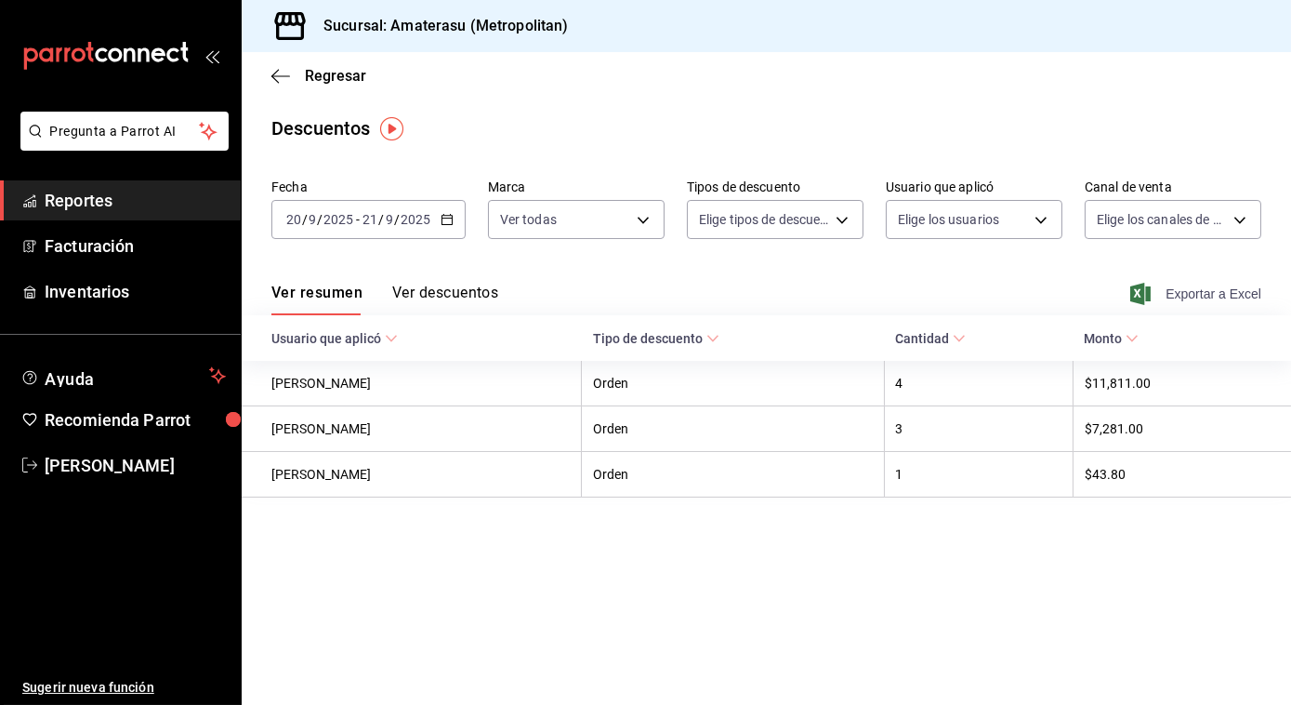
click at [1209, 287] on span "Exportar a Excel" at bounding box center [1197, 294] width 127 height 22
click at [280, 74] on icon "button" at bounding box center [280, 76] width 19 height 17
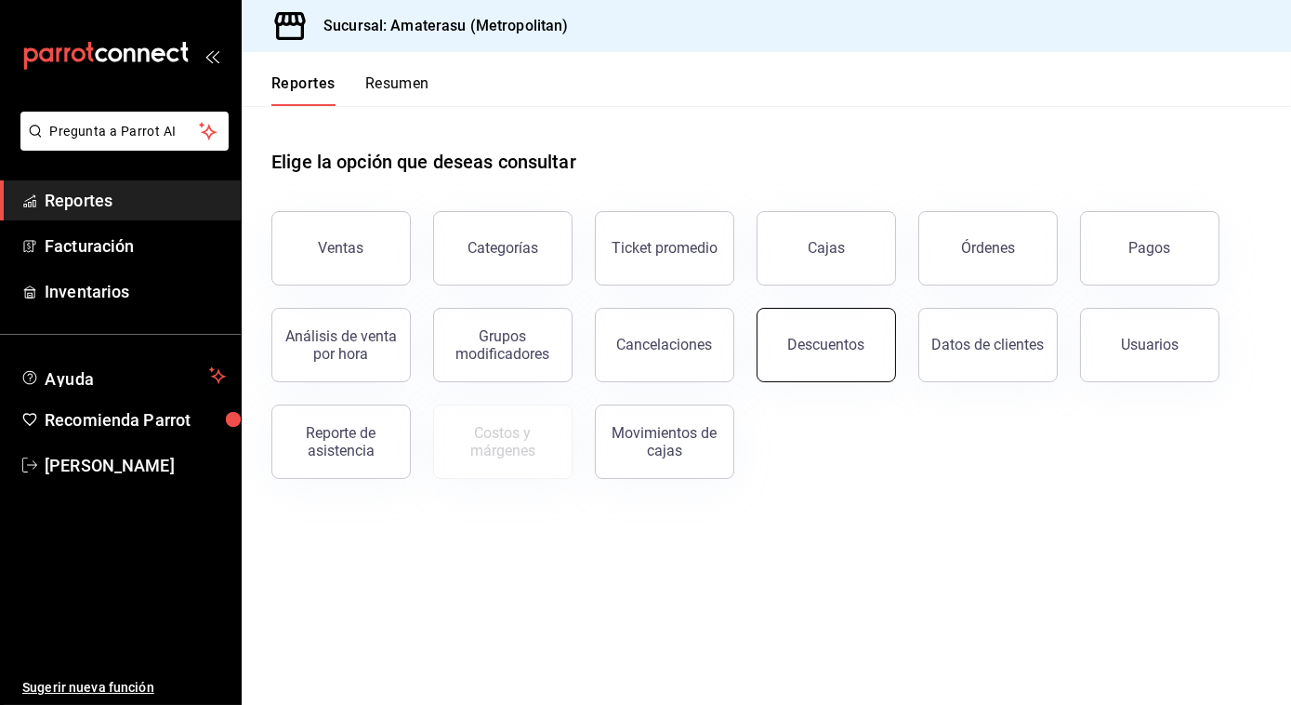
click at [803, 340] on div "Descuentos" at bounding box center [826, 345] width 77 height 18
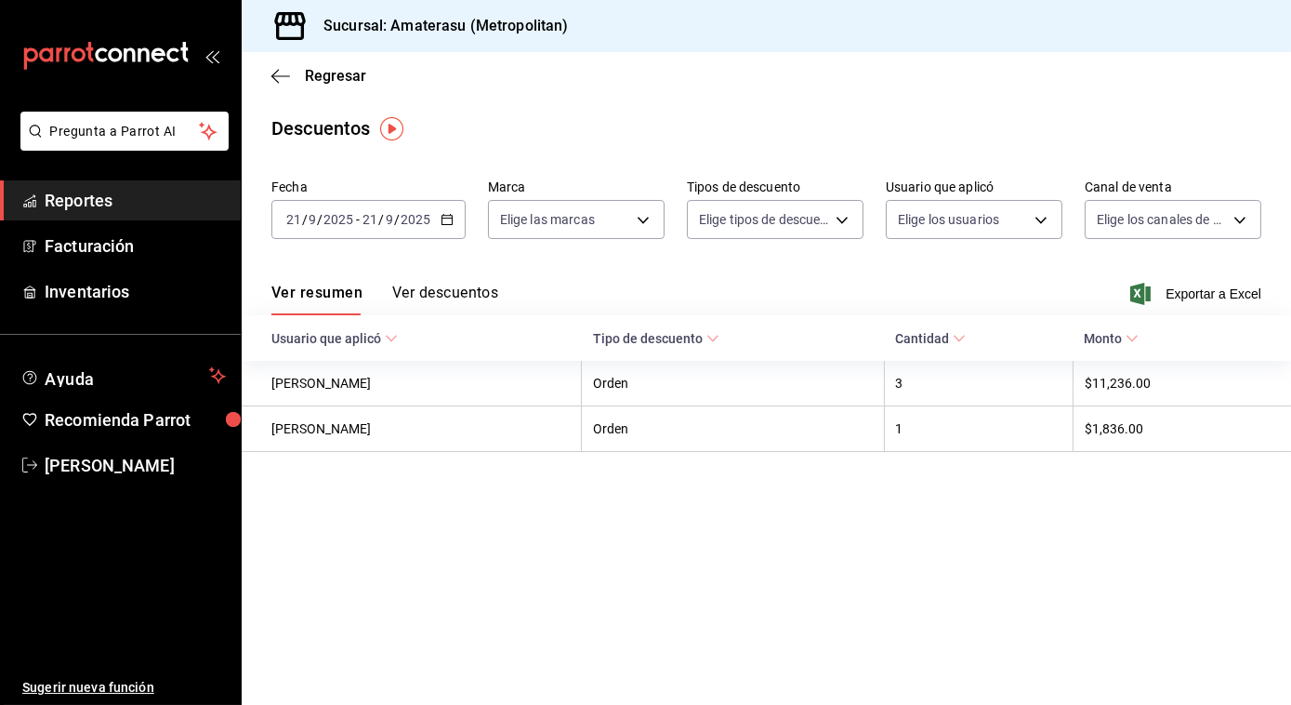
click at [446, 219] on icon "button" at bounding box center [447, 219] width 13 height 13
click at [811, 648] on main "Regresar Descuentos Fecha [DATE] [DATE] - [DATE] [DATE] Marca Elige las marcas …" at bounding box center [767, 378] width 1050 height 653
drag, startPoint x: 811, startPoint y: 648, endPoint x: 804, endPoint y: 612, distance: 36.8
click at [804, 612] on main "Regresar Descuentos Fecha [DATE] [DATE] - [DATE] [DATE] Marca Elige las marcas …" at bounding box center [767, 378] width 1050 height 653
click at [288, 69] on icon "button" at bounding box center [280, 76] width 19 height 17
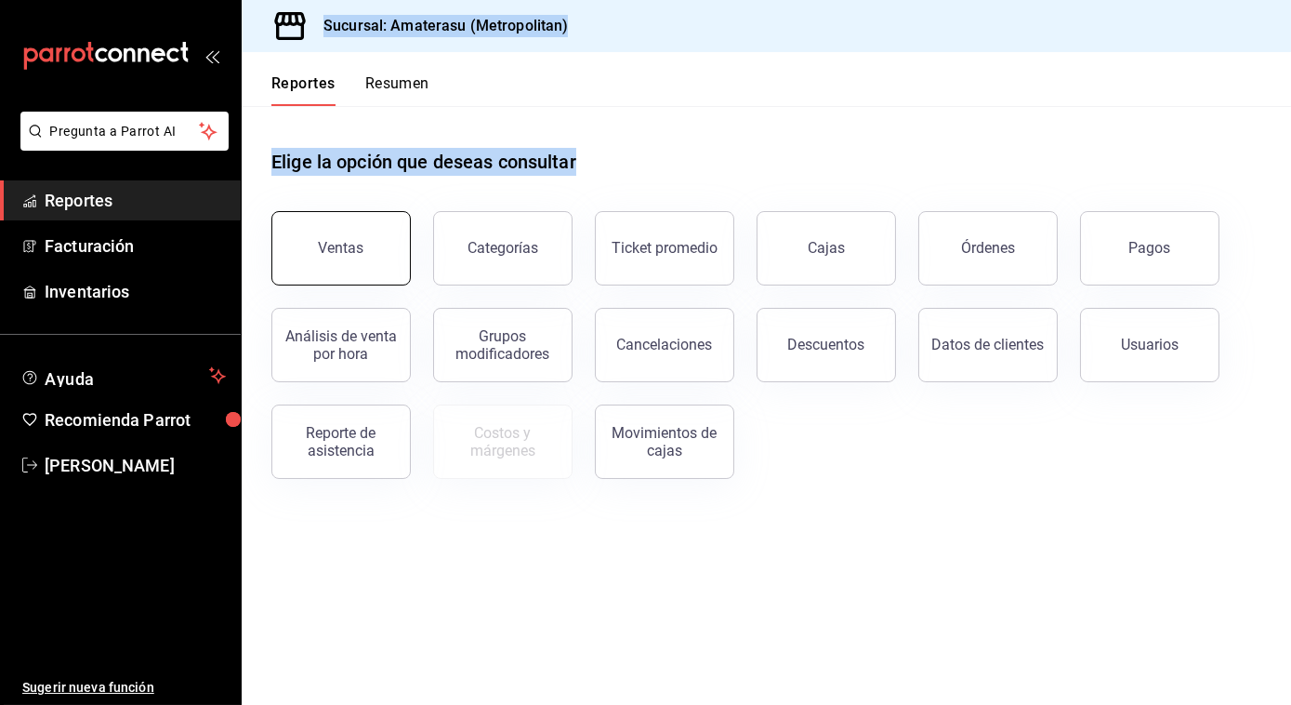
click at [324, 229] on button "Ventas" at bounding box center [340, 248] width 139 height 74
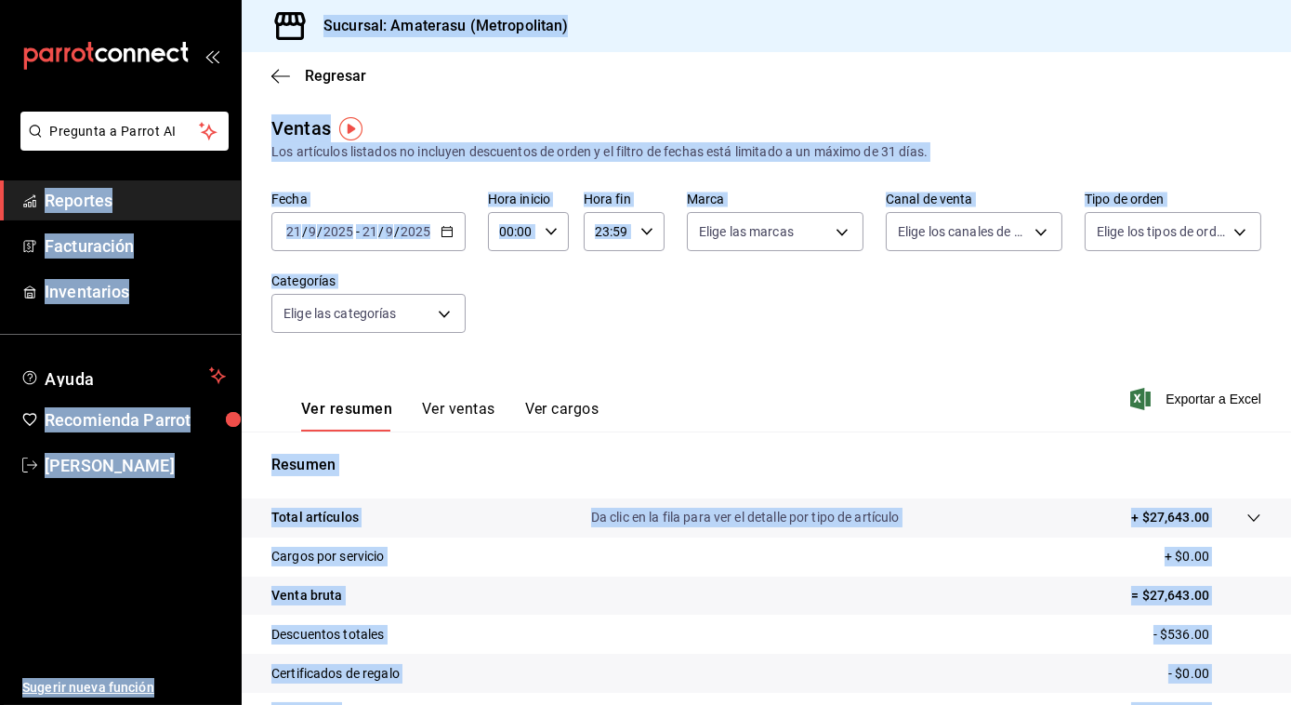
click at [442, 231] on icon "button" at bounding box center [447, 231] width 13 height 13
click at [527, 295] on div "Fecha [DATE] [DATE] - [DATE] [DATE] Hora inicio 00:00 Hora inicio Hora fin 23:5…" at bounding box center [766, 274] width 990 height 164
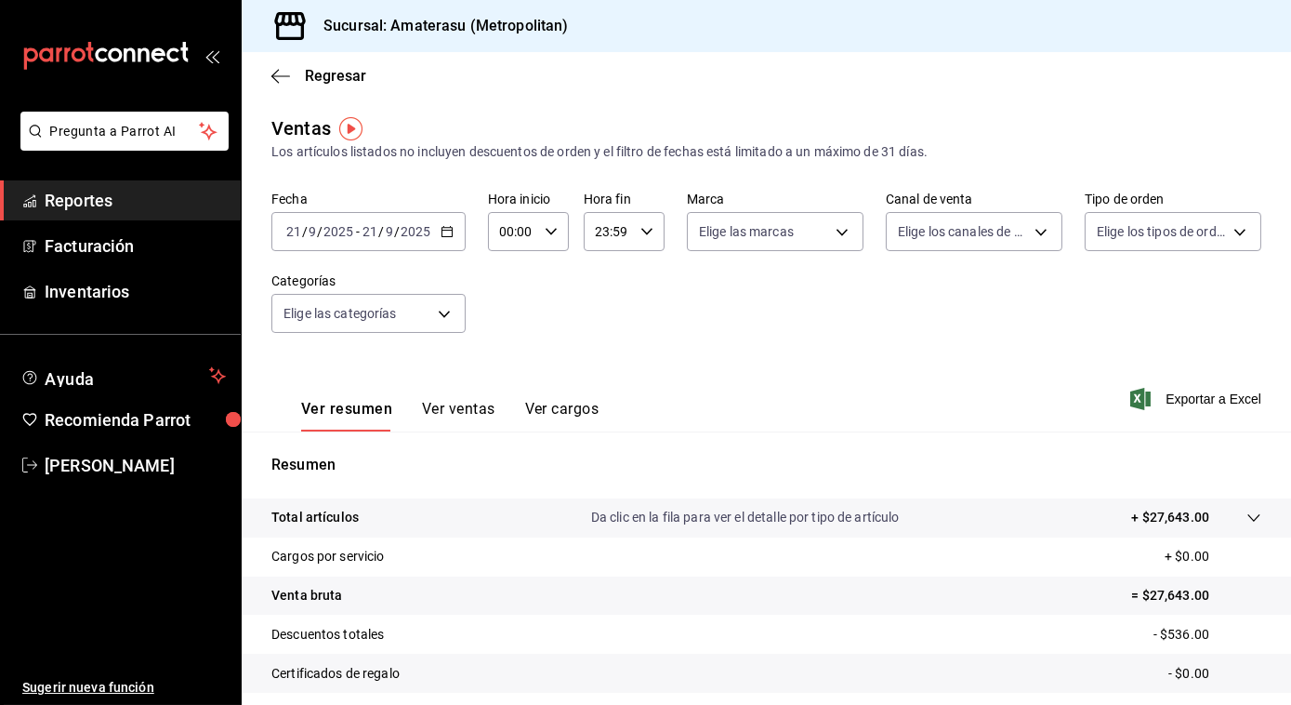
click at [445, 235] on icon "button" at bounding box center [447, 231] width 13 height 13
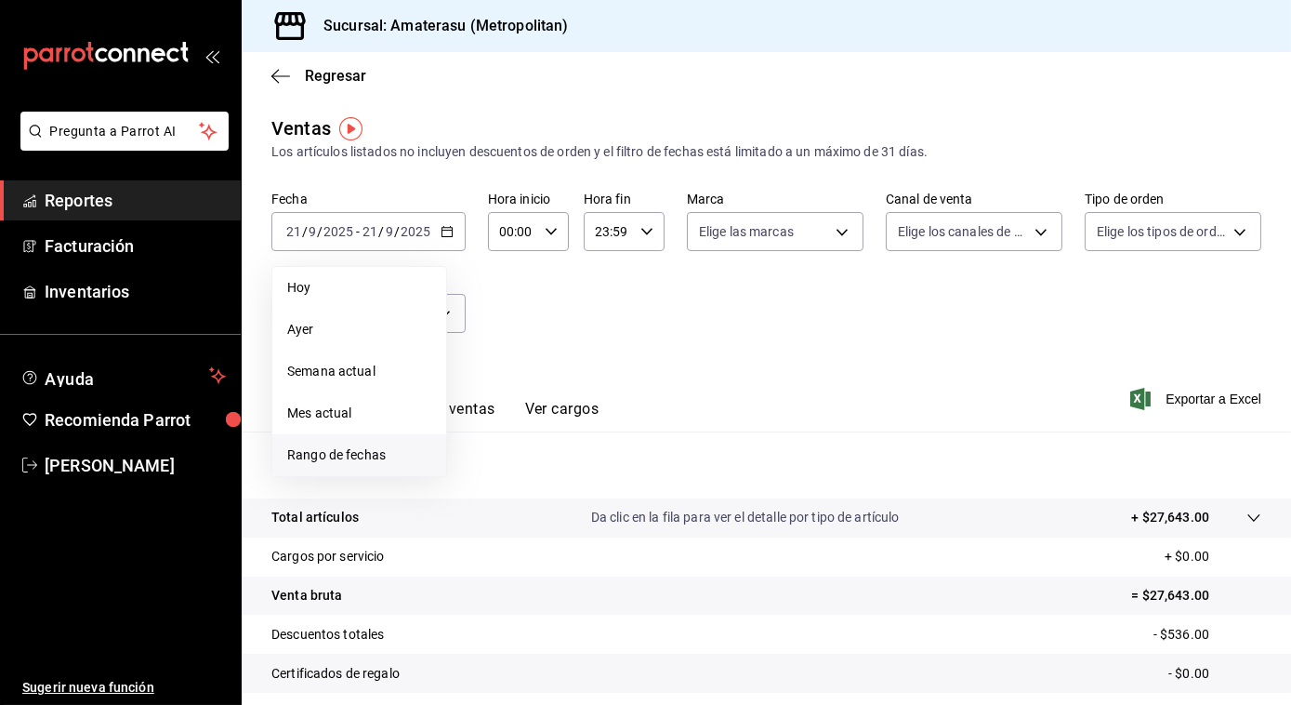
click at [339, 447] on span "Rango de fechas" at bounding box center [359, 455] width 144 height 20
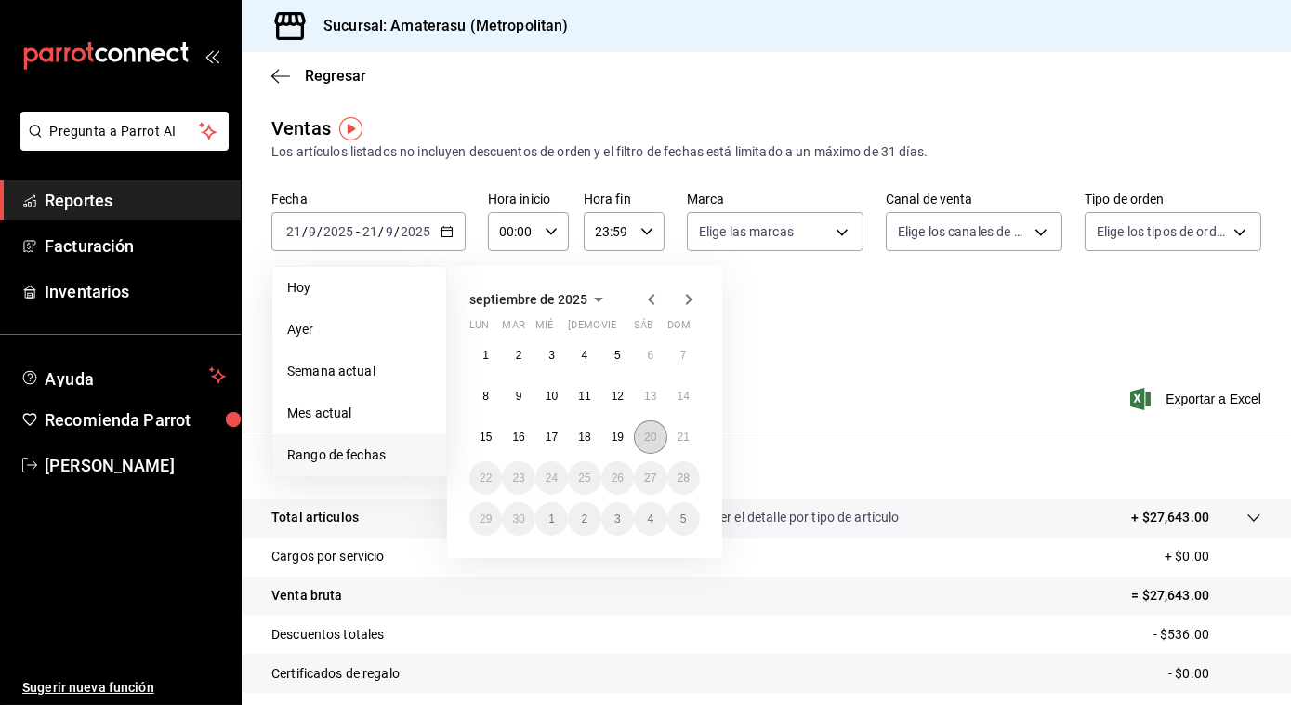
click at [641, 435] on button "20" at bounding box center [650, 436] width 33 height 33
click at [680, 436] on abbr "21" at bounding box center [684, 436] width 12 height 13
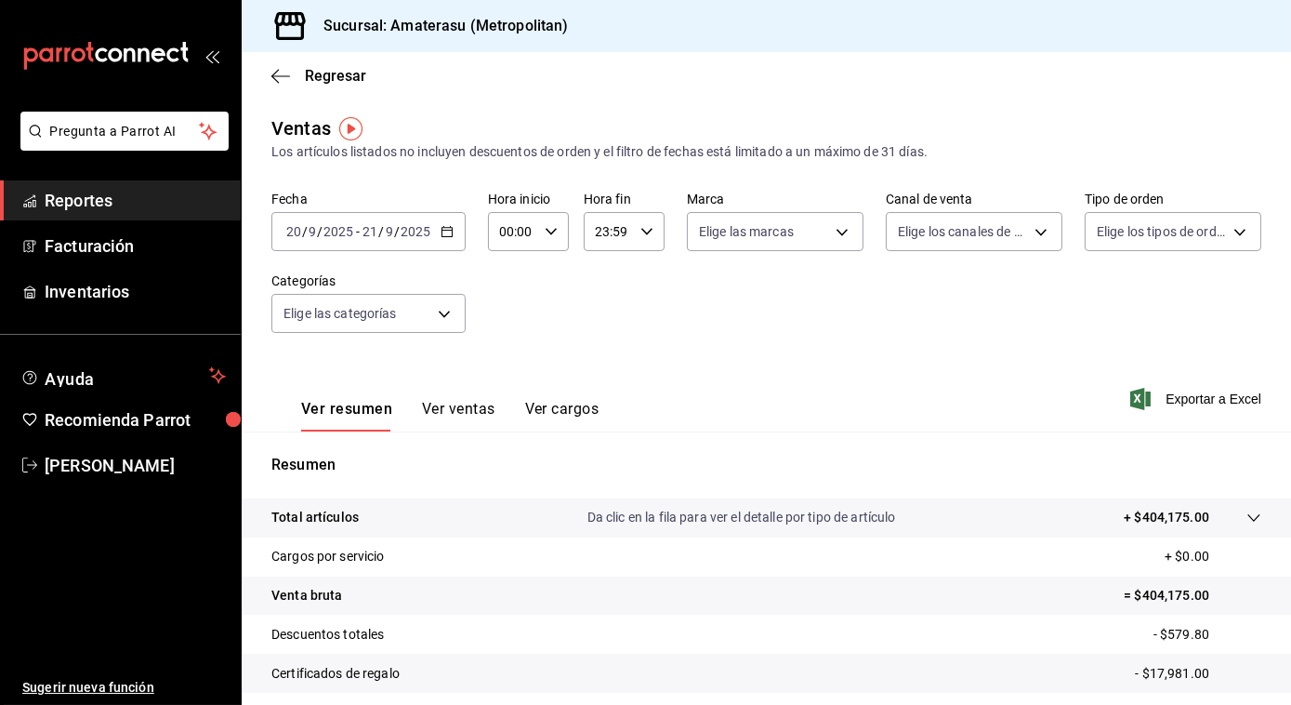
click at [545, 227] on icon "button" at bounding box center [551, 231] width 13 height 13
click at [511, 378] on button "05" at bounding box center [506, 394] width 33 height 37
type input "05:00"
click at [501, 400] on span "05" at bounding box center [506, 395] width 10 height 15
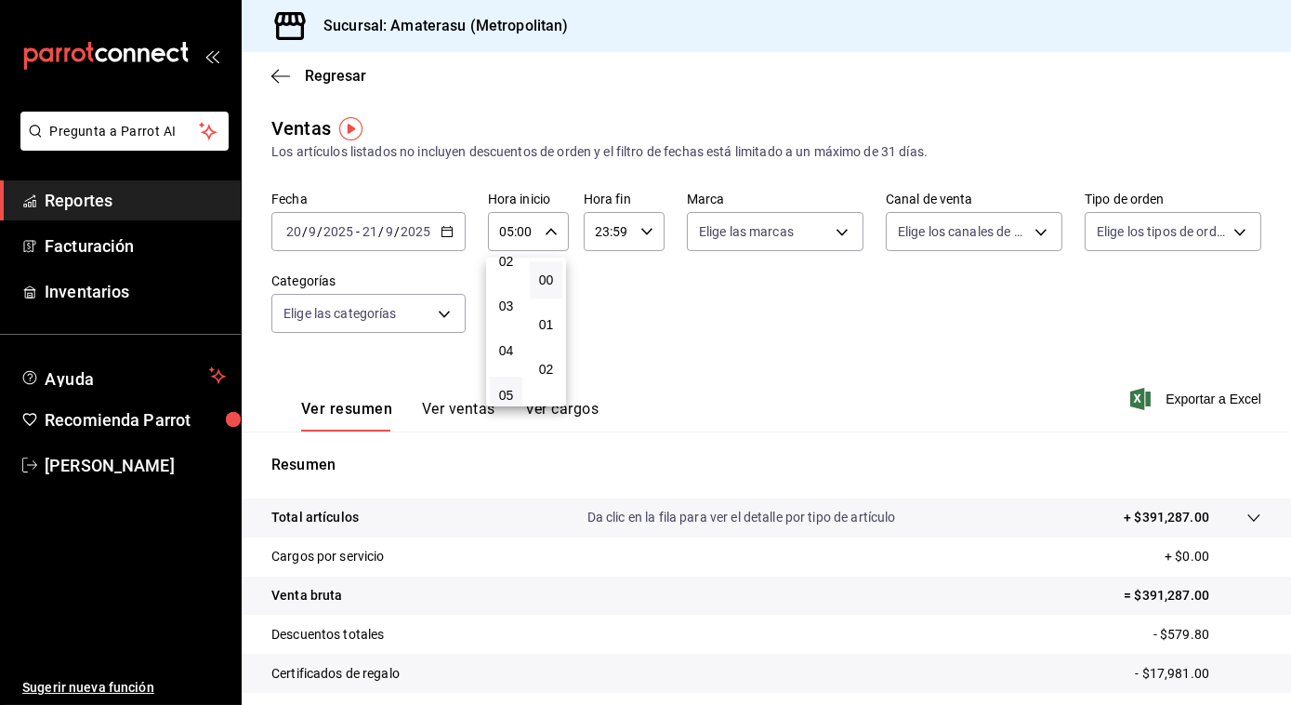
click at [664, 387] on div at bounding box center [645, 352] width 1291 height 705
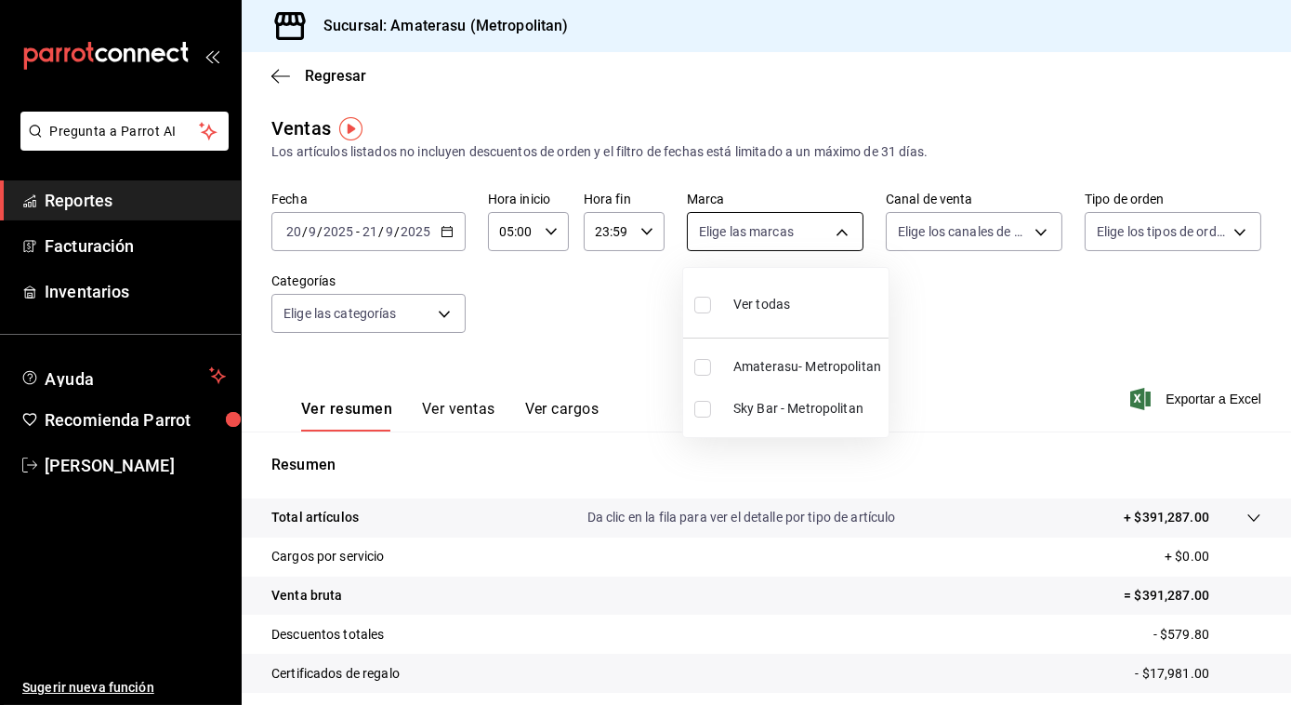
click at [835, 231] on body "Pregunta a Parrot AI Reportes Facturación Inventarios Ayuda Recomienda Parrot […" at bounding box center [645, 352] width 1291 height 705
click at [694, 303] on input "checkbox" at bounding box center [702, 305] width 17 height 17
checkbox input "true"
type input "e4cd7fcb-d45b-43ae-a99f-ad4ccfcd9032,f3afaab8-8c3d-4e49-a299-af9bdf6027b2"
checkbox input "true"
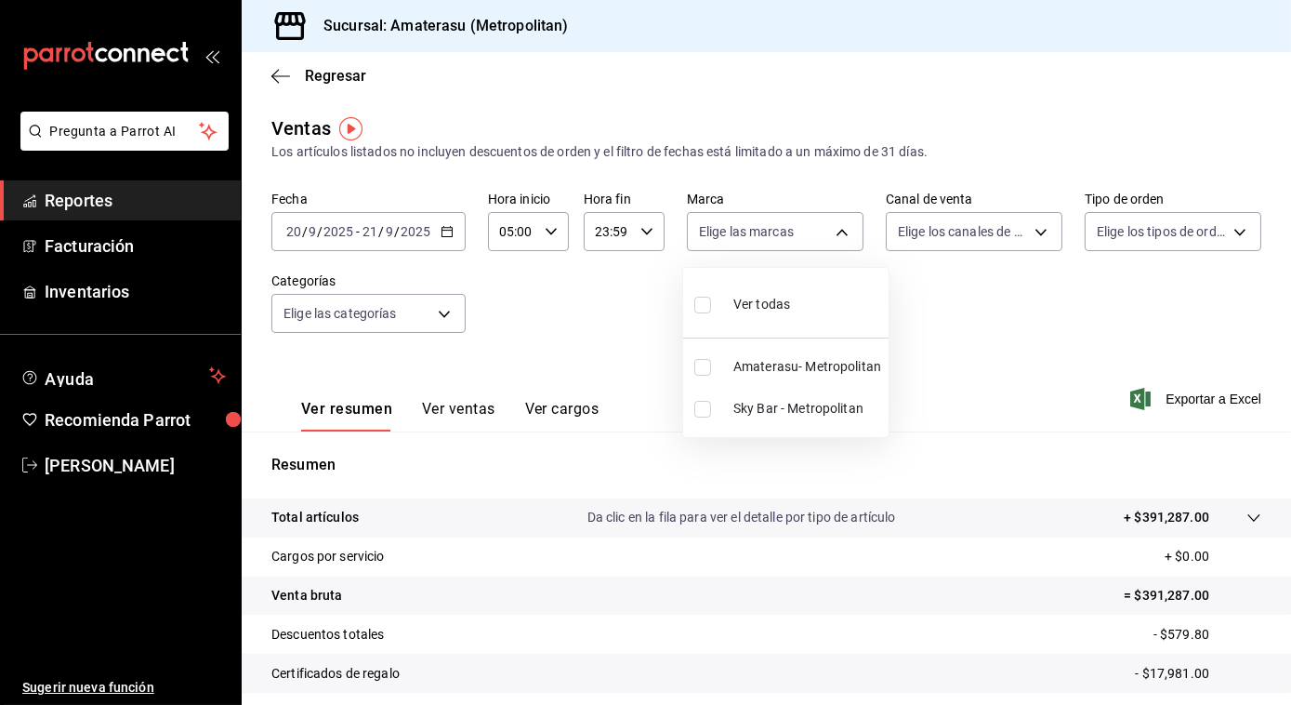
checkbox input "true"
click at [1016, 321] on div at bounding box center [645, 352] width 1291 height 705
click at [1181, 395] on span "Exportar a Excel" at bounding box center [1197, 399] width 127 height 22
click at [1073, 613] on tr "Venta bruta = $391,287.00" at bounding box center [767, 595] width 1050 height 39
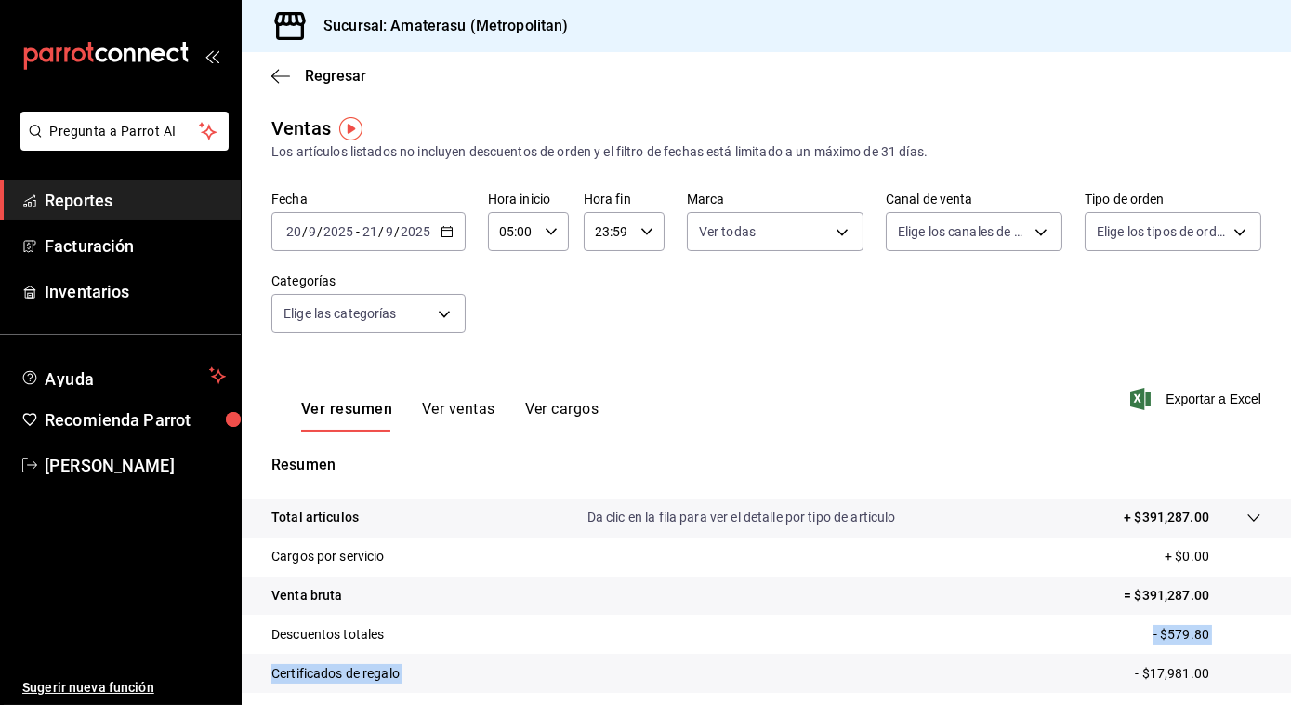
drag, startPoint x: 1038, startPoint y: 648, endPoint x: 979, endPoint y: 684, distance: 69.7
click at [979, 684] on tbody "Total artículos Da clic en la fila para ver el detalle por tipo de artículo + $…" at bounding box center [767, 653] width 1050 height 310
